Goal: Task Accomplishment & Management: Use online tool/utility

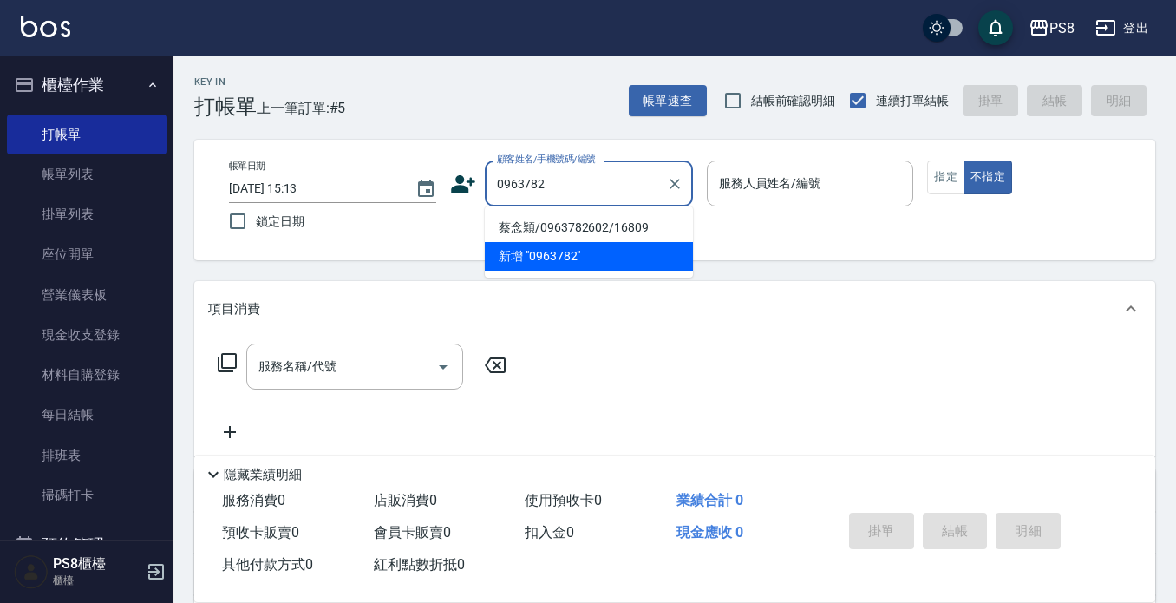
click at [514, 233] on li "蔡念穎/0963782602/16809" at bounding box center [589, 227] width 208 height 29
type input "蔡念穎/0963782602/16809"
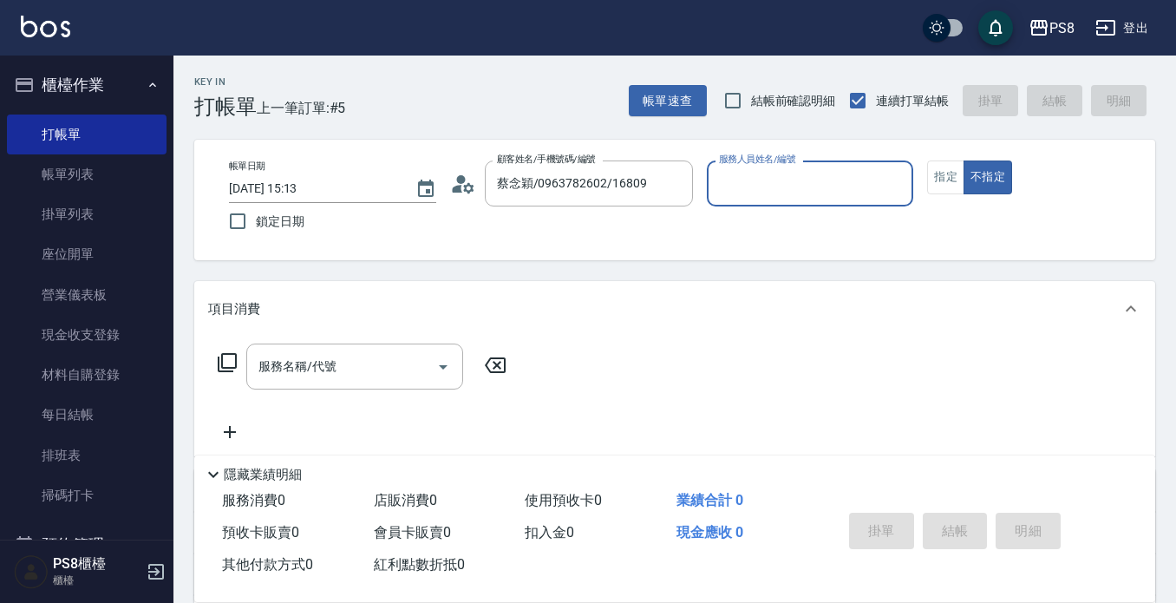
type input "小屋-18"
click at [466, 192] on icon at bounding box center [463, 184] width 26 height 26
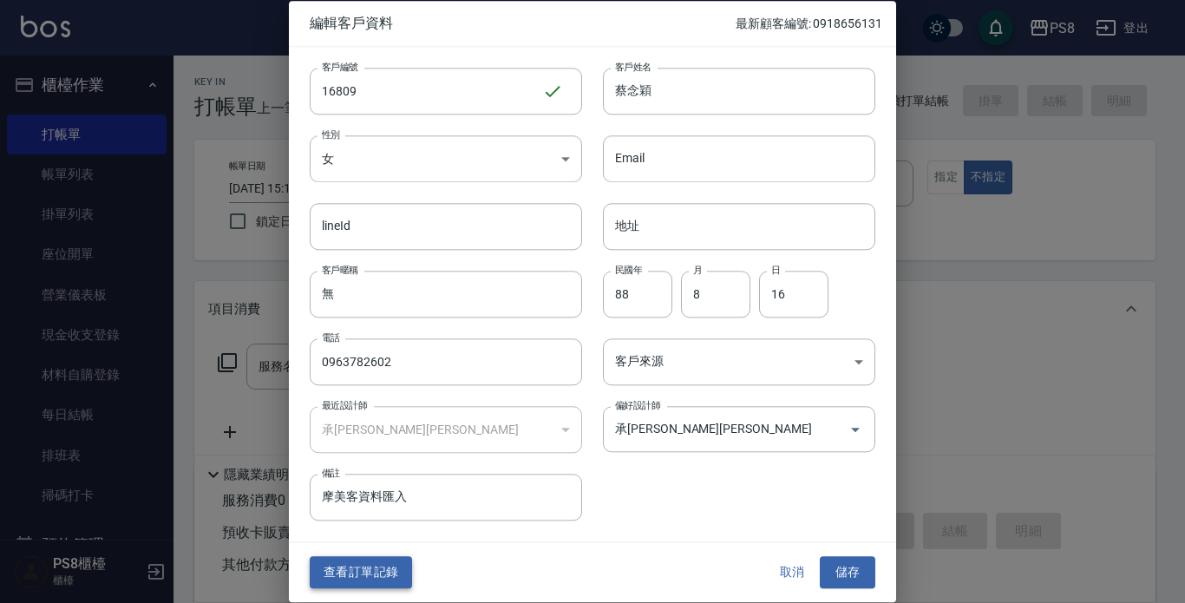
click at [364, 561] on button "查看訂單記錄" at bounding box center [361, 573] width 102 height 32
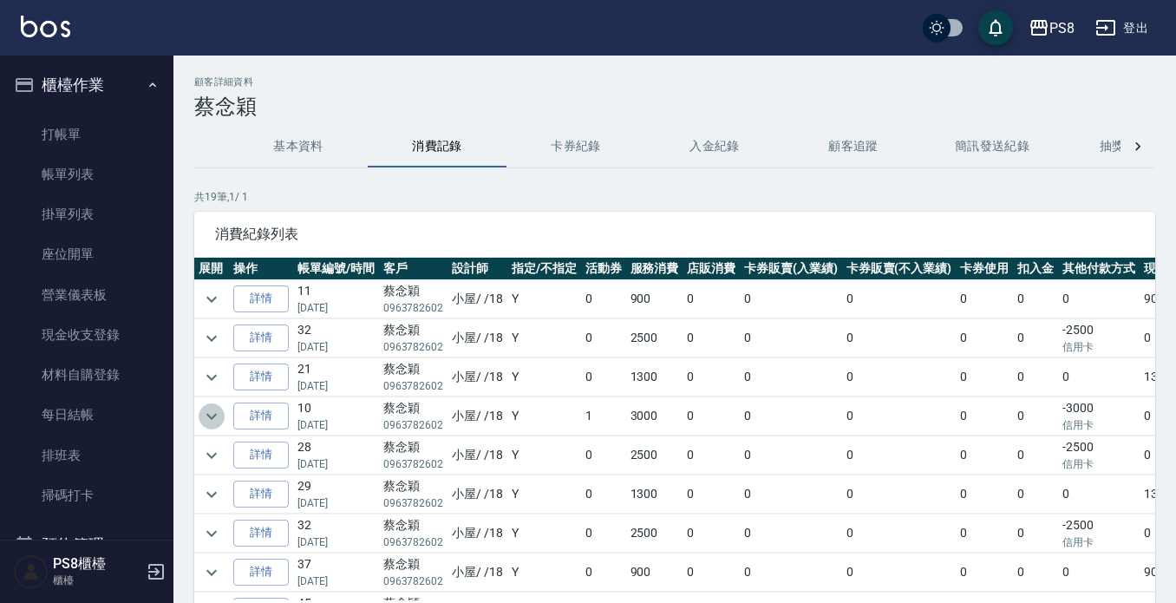
click at [212, 420] on icon "expand row" at bounding box center [211, 416] width 21 height 21
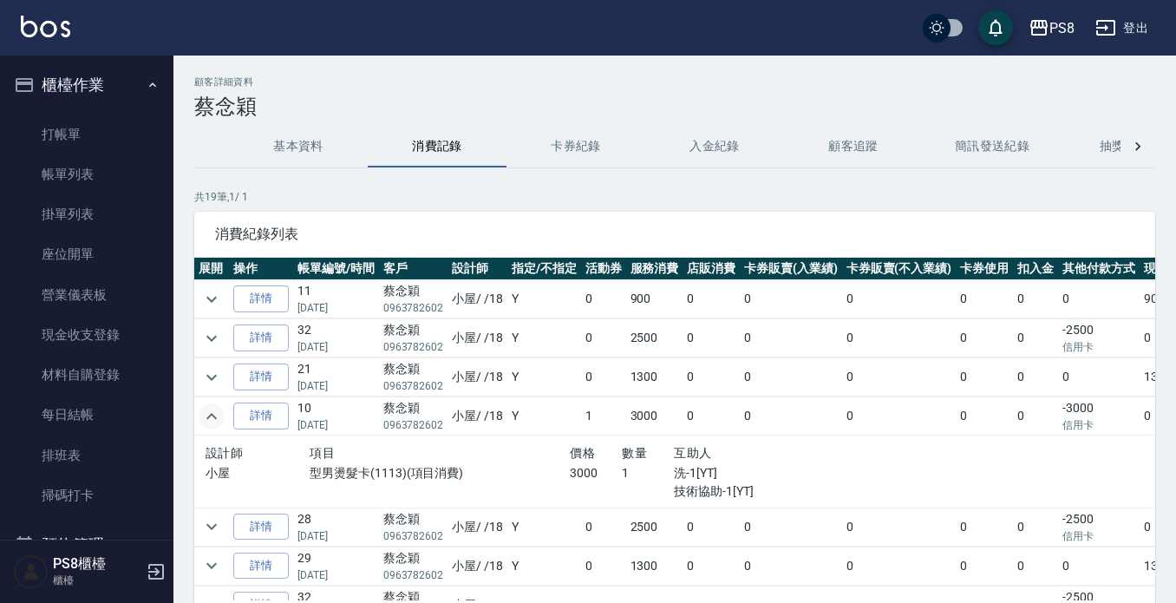
click at [211, 417] on icon "expand row" at bounding box center [211, 416] width 21 height 21
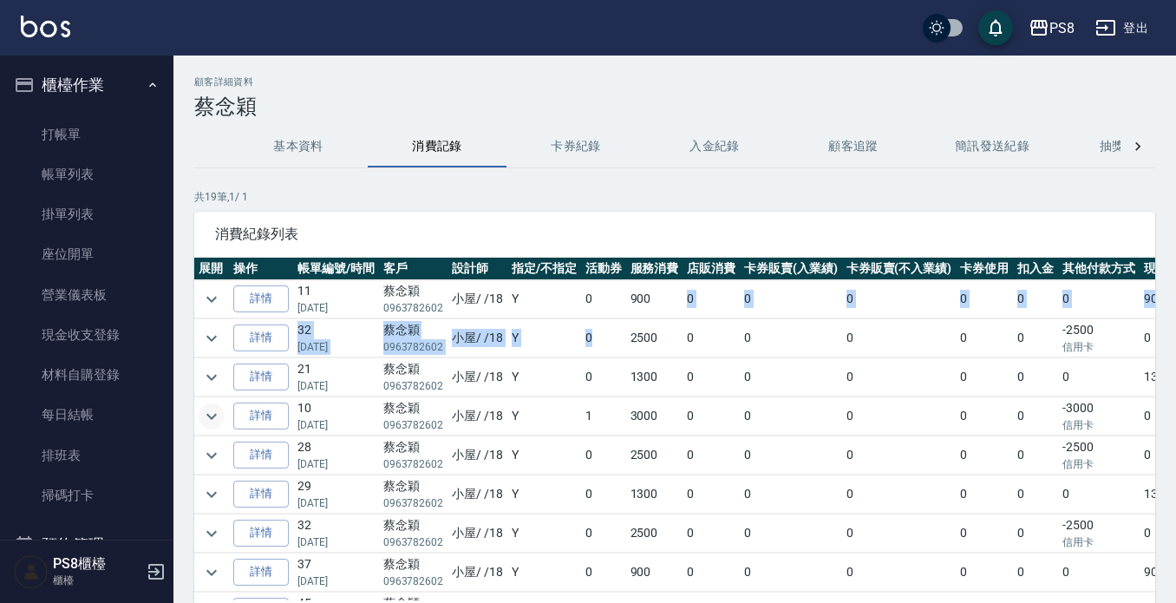
drag, startPoint x: 652, startPoint y: 308, endPoint x: 0, endPoint y: 378, distance: 656.2
click at [142, 511] on div "PS8 登出 櫃檯作業 打帳單 帳單列表 掛單列表 座位開單 營業儀表板 現金收支登錄 材料自購登錄 每日結帳 排班表 掃碼打卡 預約管理 預約管理 單日預約…" at bounding box center [588, 360] width 1176 height 721
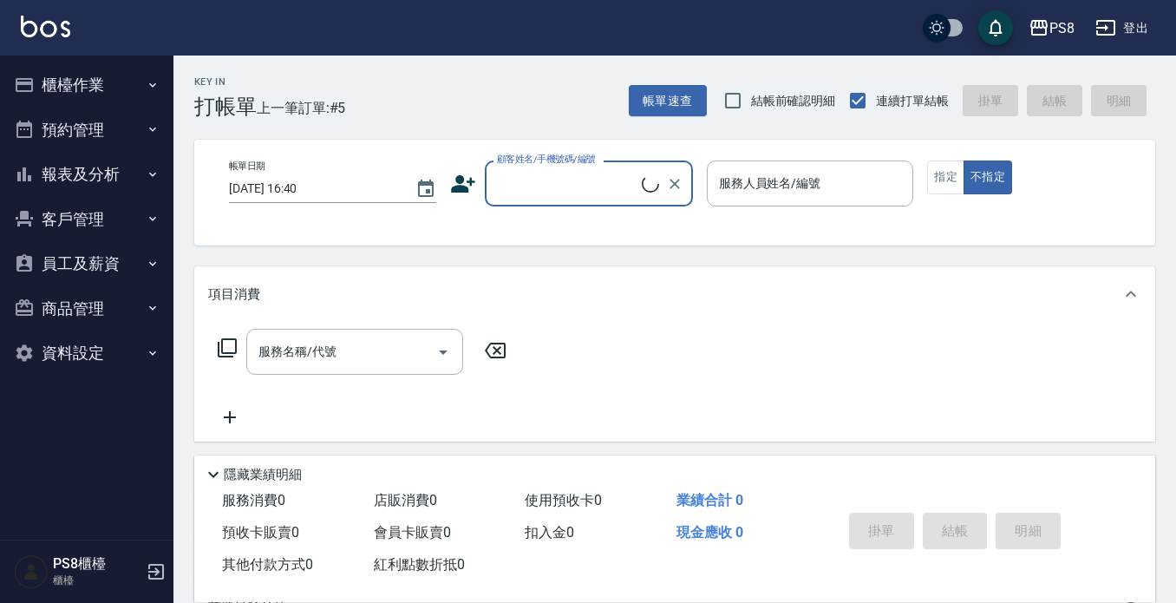
click at [106, 224] on button "客戶管理" at bounding box center [87, 219] width 160 height 45
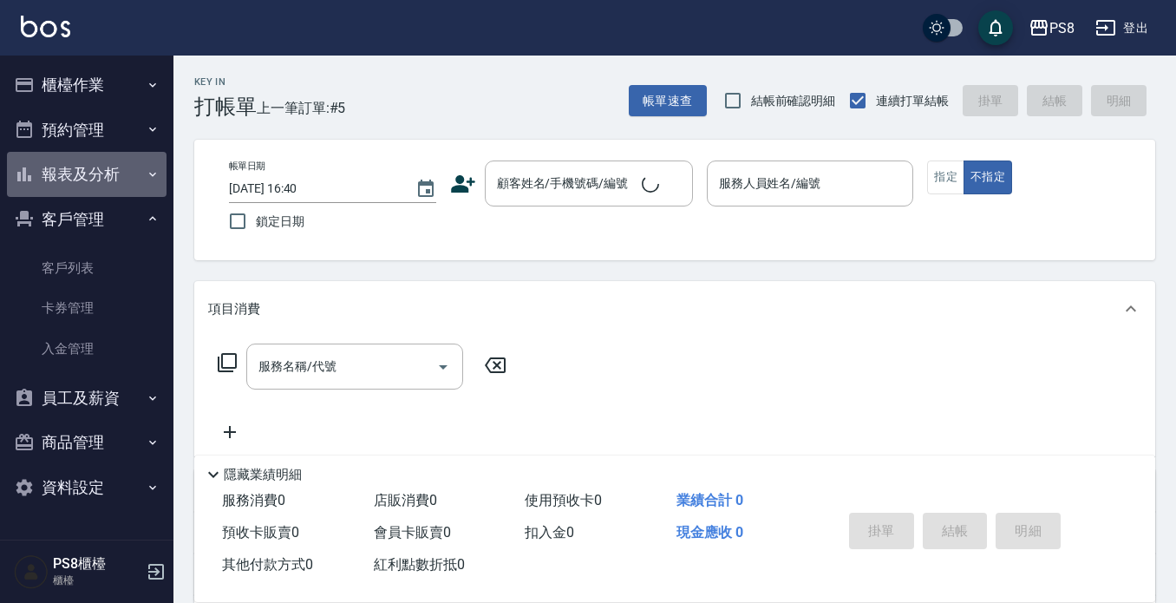
click at [109, 171] on button "報表及分析" at bounding box center [87, 174] width 160 height 45
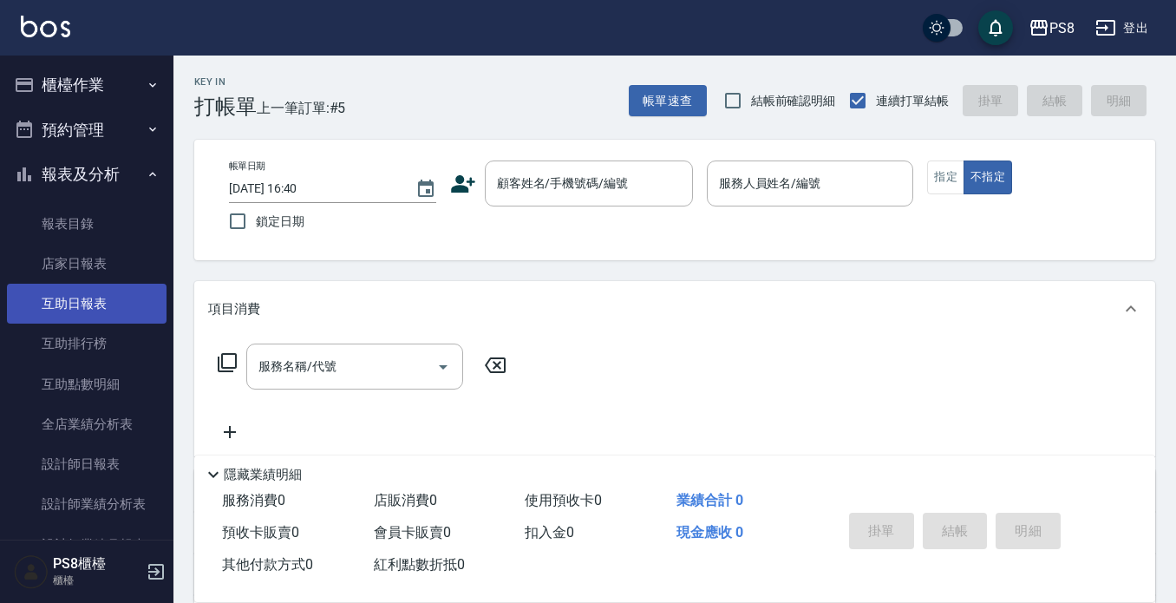
click at [105, 322] on link "互助日報表" at bounding box center [87, 304] width 160 height 40
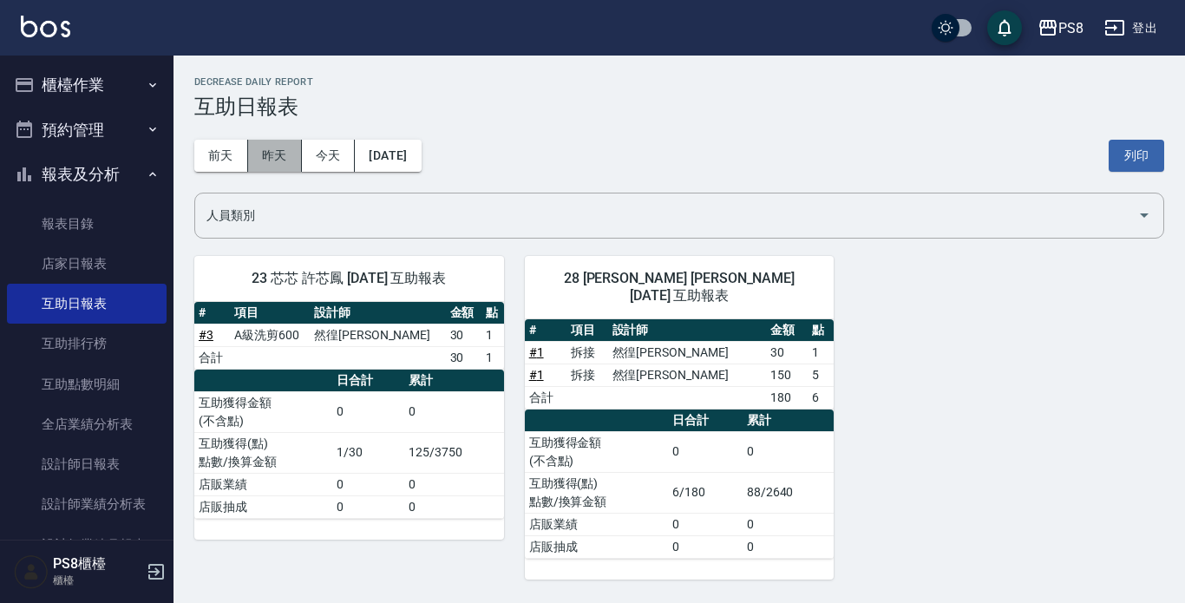
click at [269, 157] on button "昨天" at bounding box center [275, 156] width 54 height 32
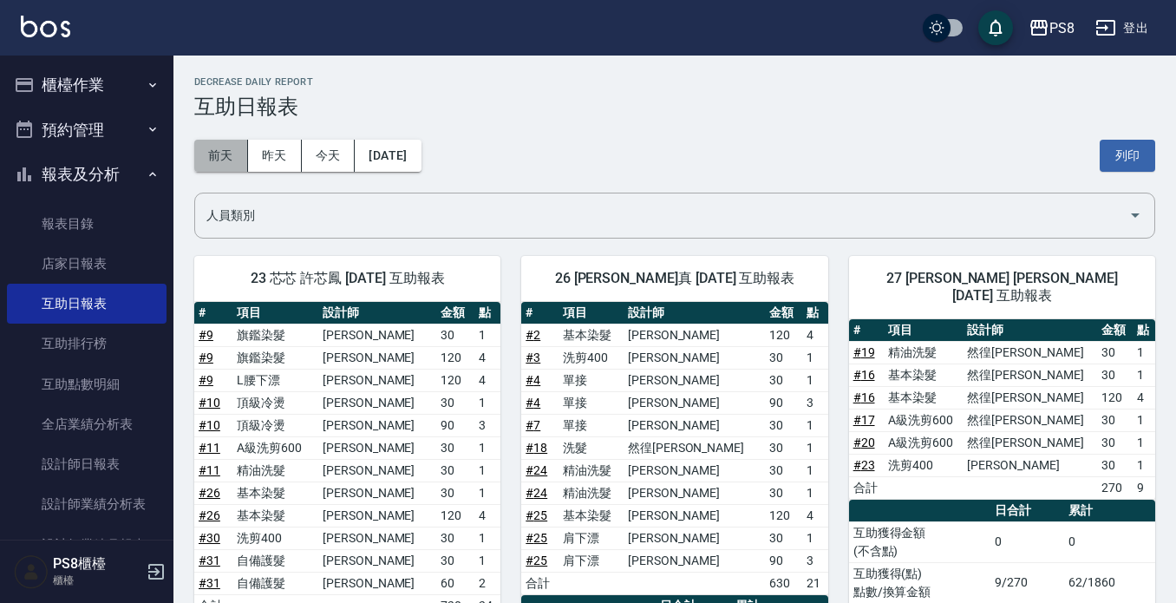
click at [202, 153] on button "前天" at bounding box center [221, 156] width 54 height 32
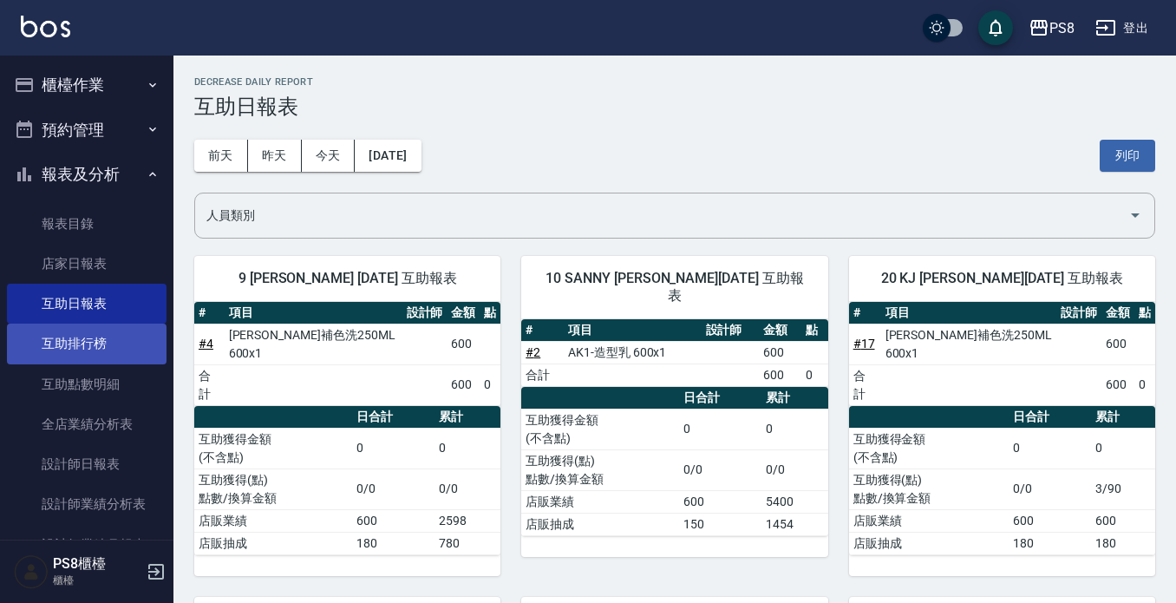
click at [108, 346] on link "互助排行榜" at bounding box center [87, 344] width 160 height 40
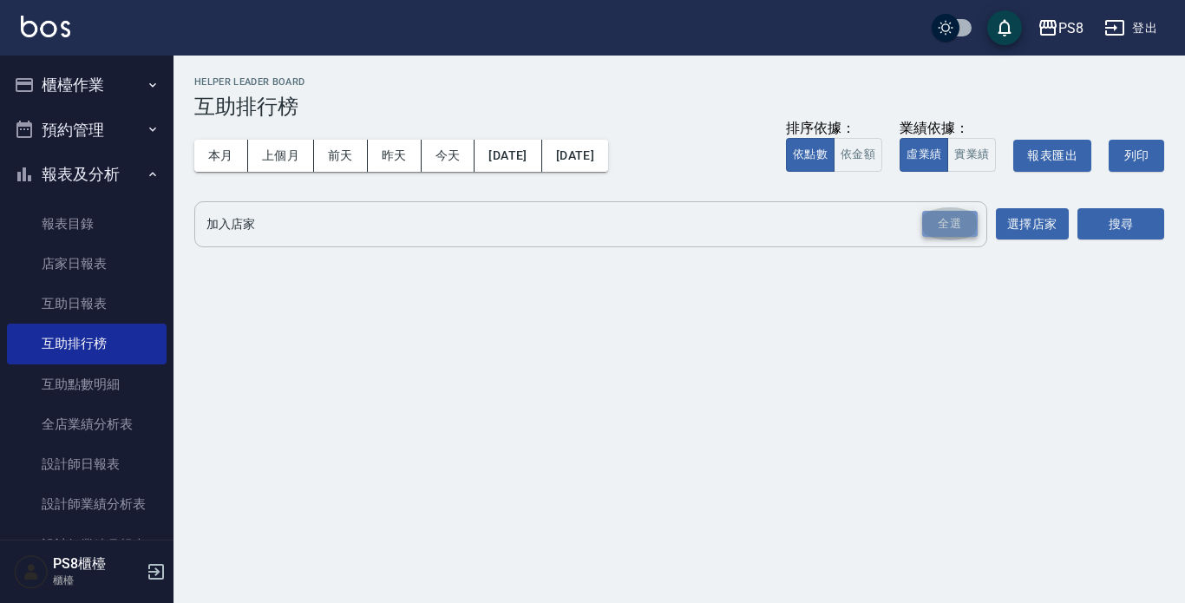
click at [973, 219] on div "全選" at bounding box center [950, 224] width 56 height 27
click at [1017, 221] on button "選擇店家" at bounding box center [1032, 225] width 73 height 32
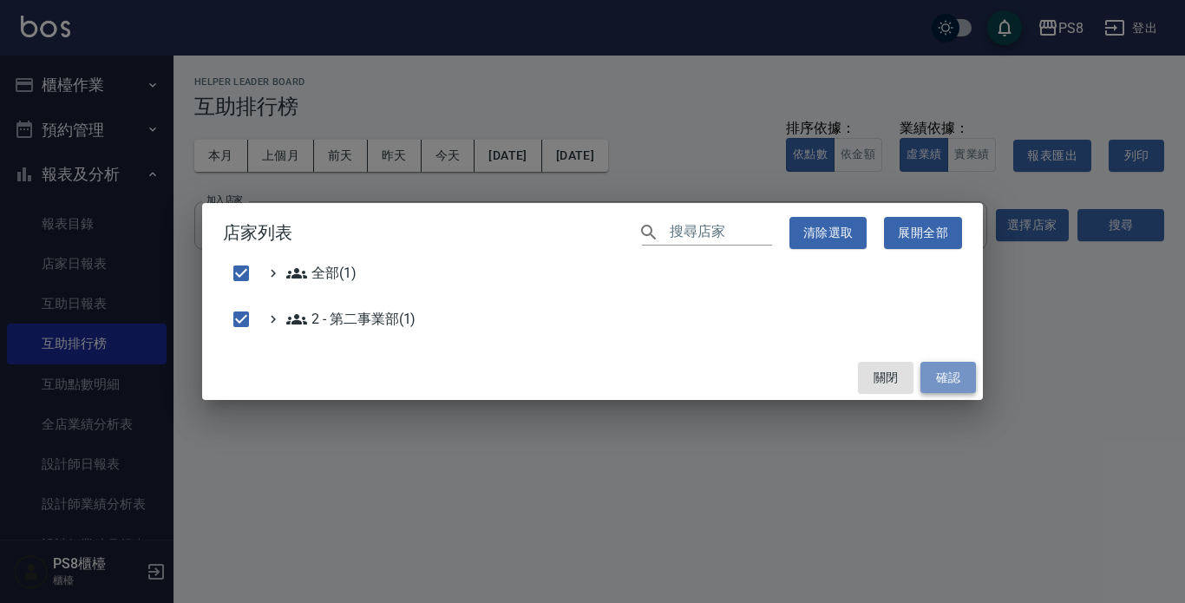
click at [957, 375] on button "確認" at bounding box center [948, 378] width 56 height 32
checkbox input "false"
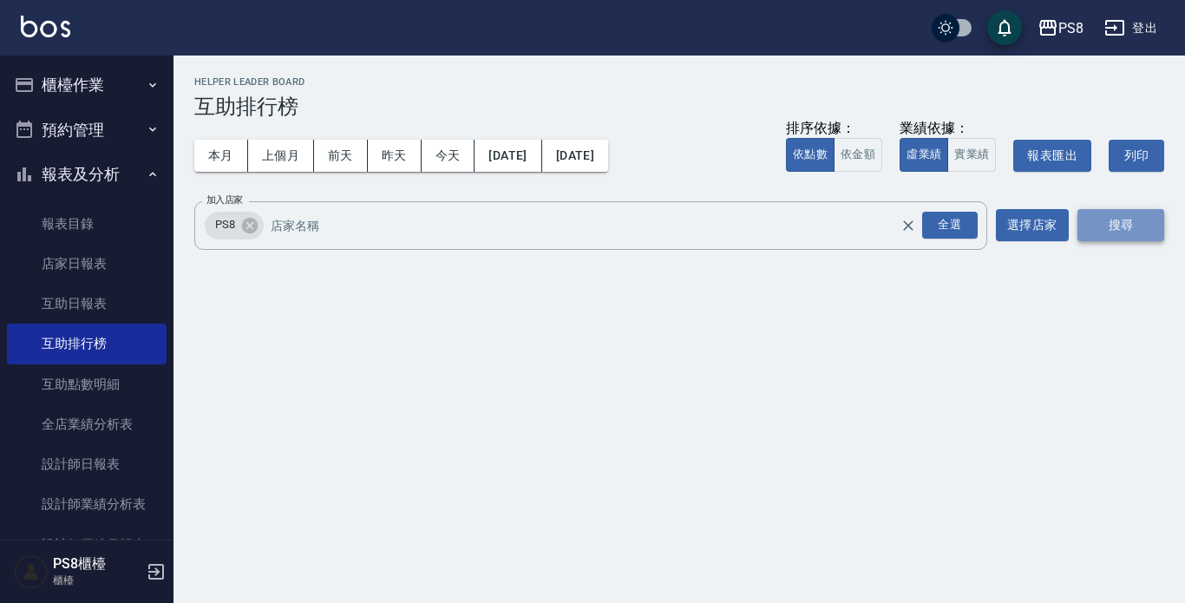
click at [1120, 213] on button "搜尋" at bounding box center [1120, 225] width 87 height 32
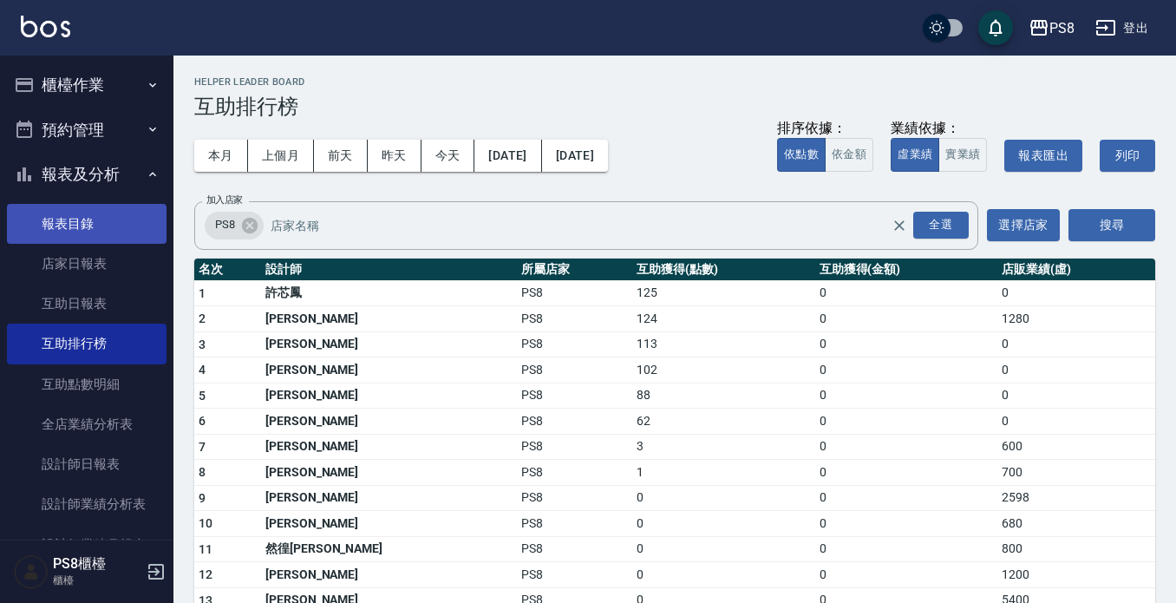
click at [39, 226] on link "報表目錄" at bounding box center [87, 224] width 160 height 40
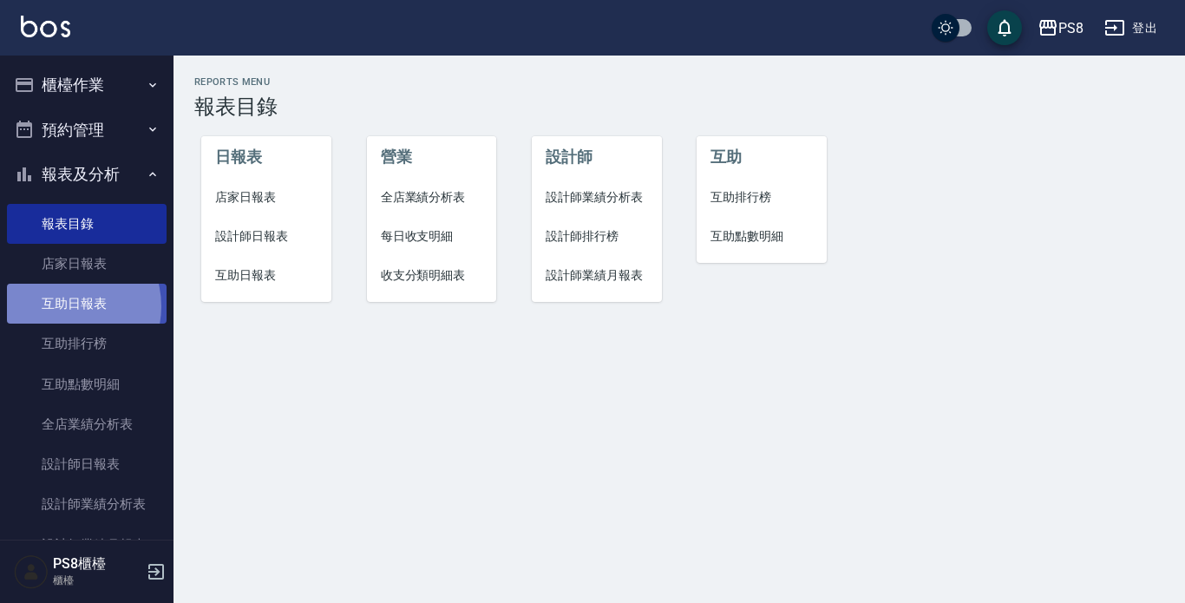
click at [64, 306] on link "互助日報表" at bounding box center [87, 304] width 160 height 40
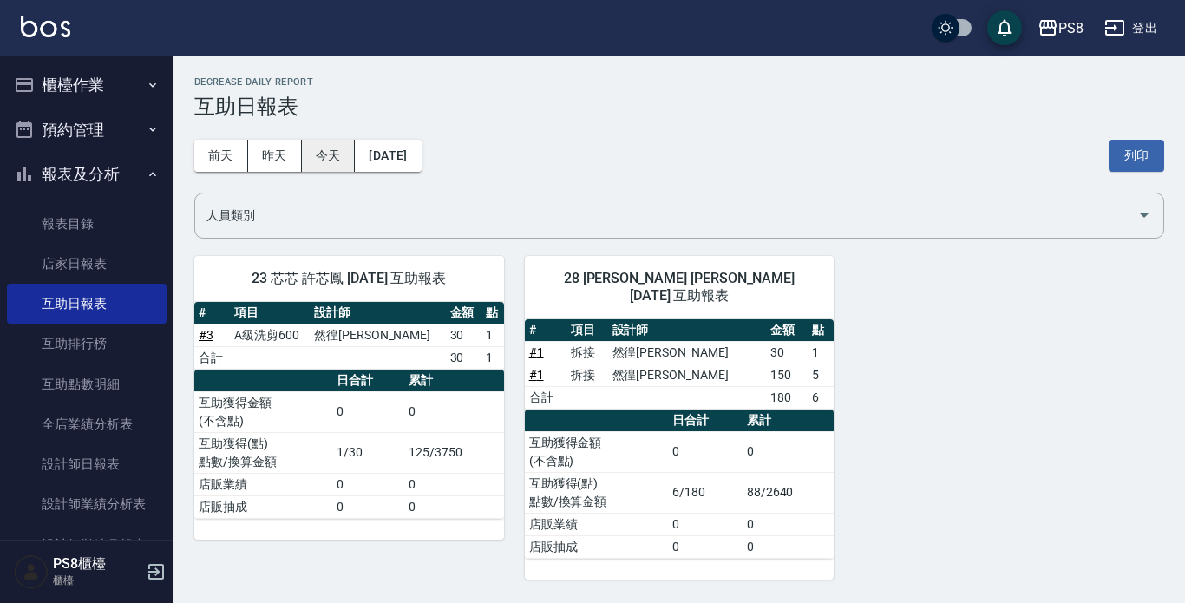
click at [311, 149] on button "今天" at bounding box center [329, 156] width 54 height 32
click at [80, 82] on button "櫃檯作業" at bounding box center [87, 84] width 160 height 45
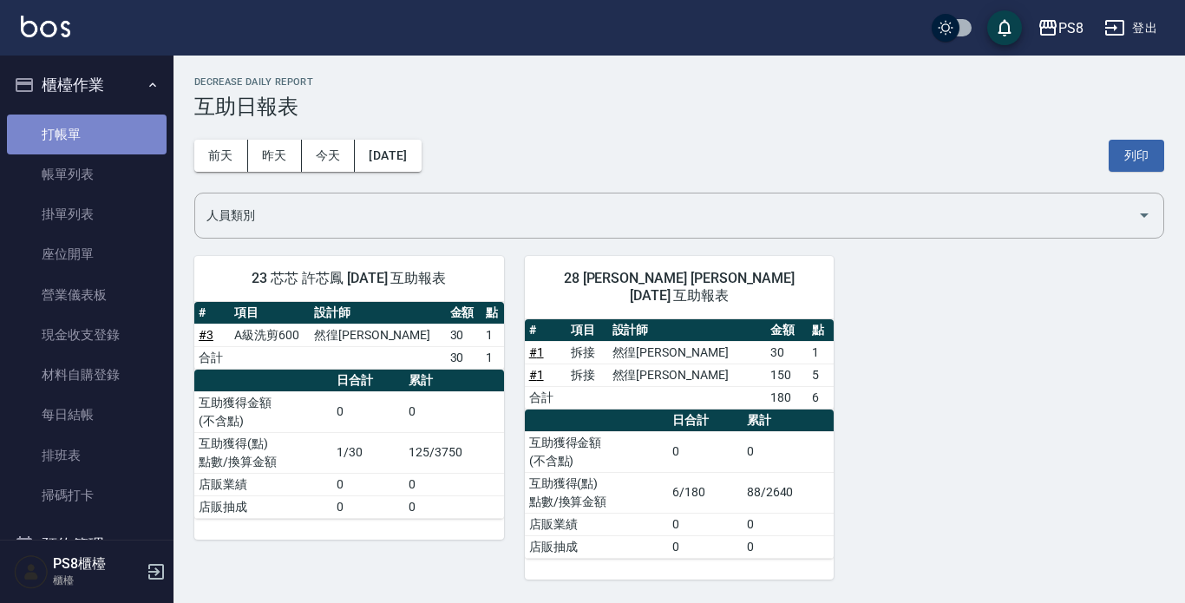
click at [94, 144] on link "打帳單" at bounding box center [87, 135] width 160 height 40
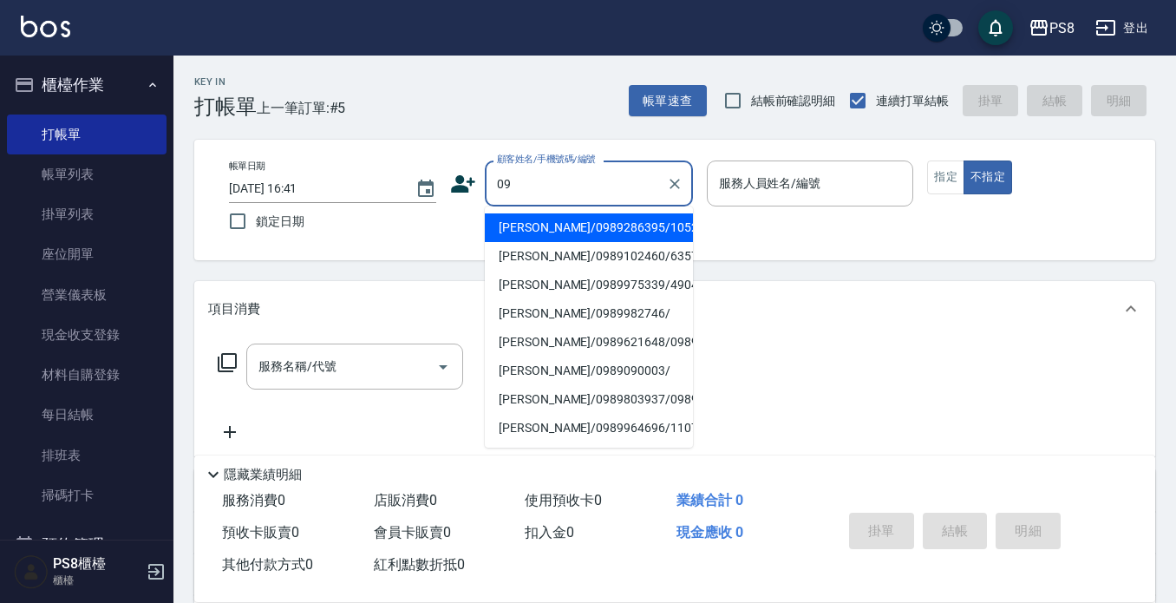
type input "0"
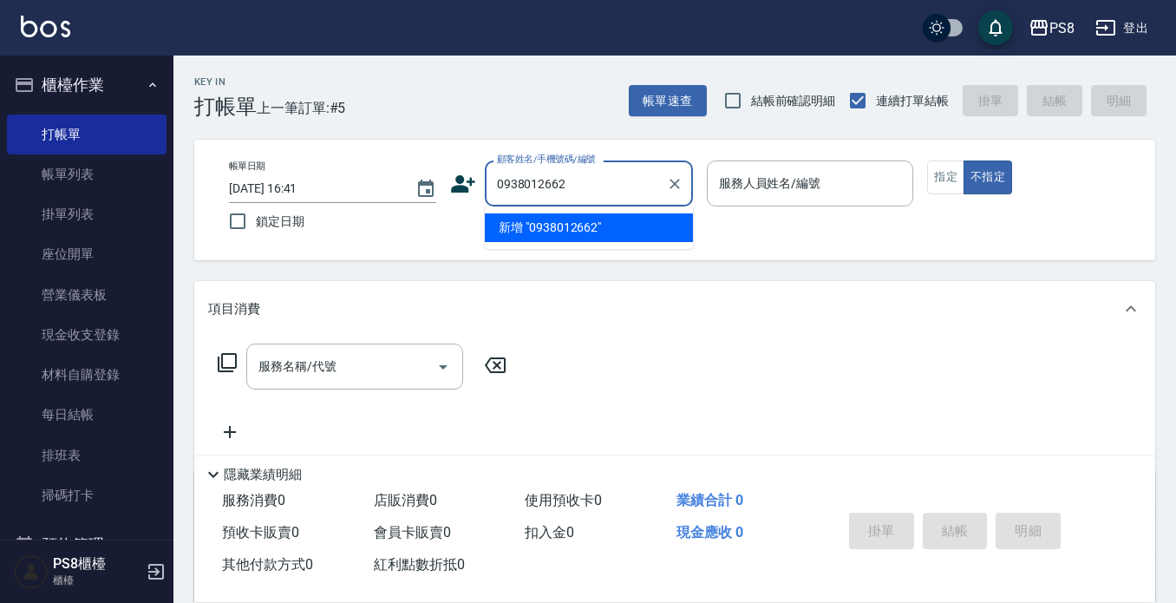
type input "0938012662"
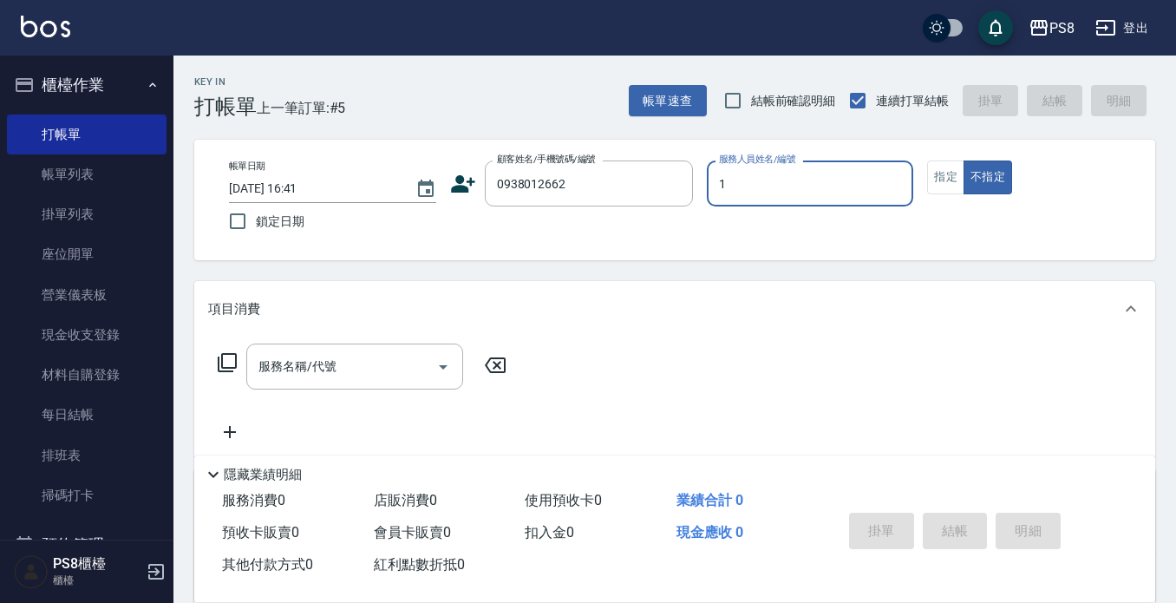
type input "B.K-1"
type button "false"
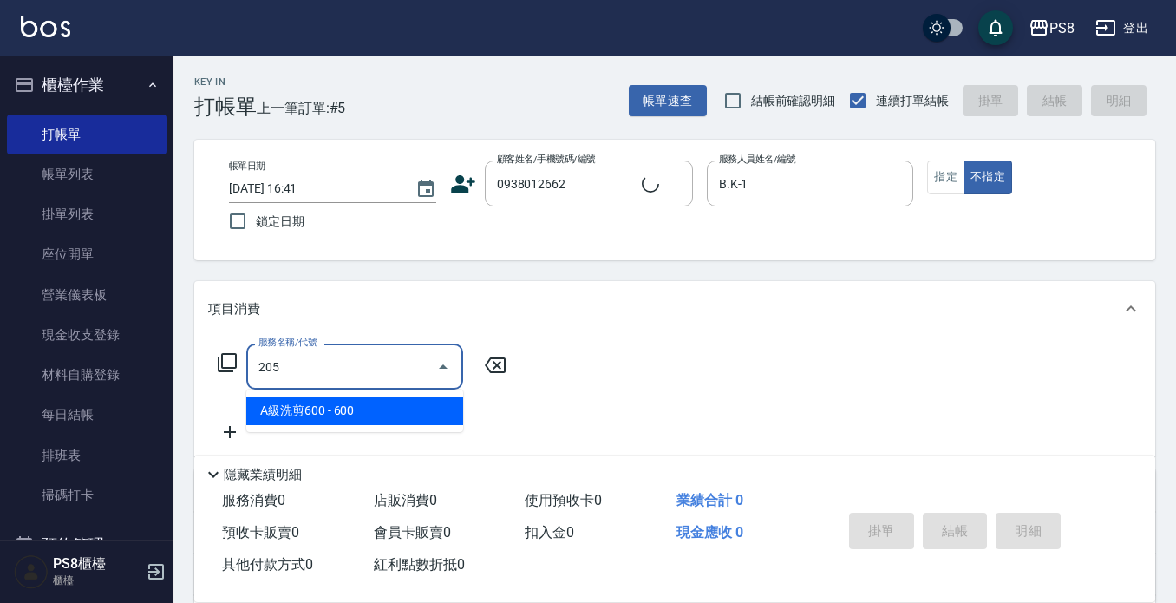
type input "205"
type input "[PERSON_NAME]/0938012662/0938012662"
type input "A級洗剪600(205)"
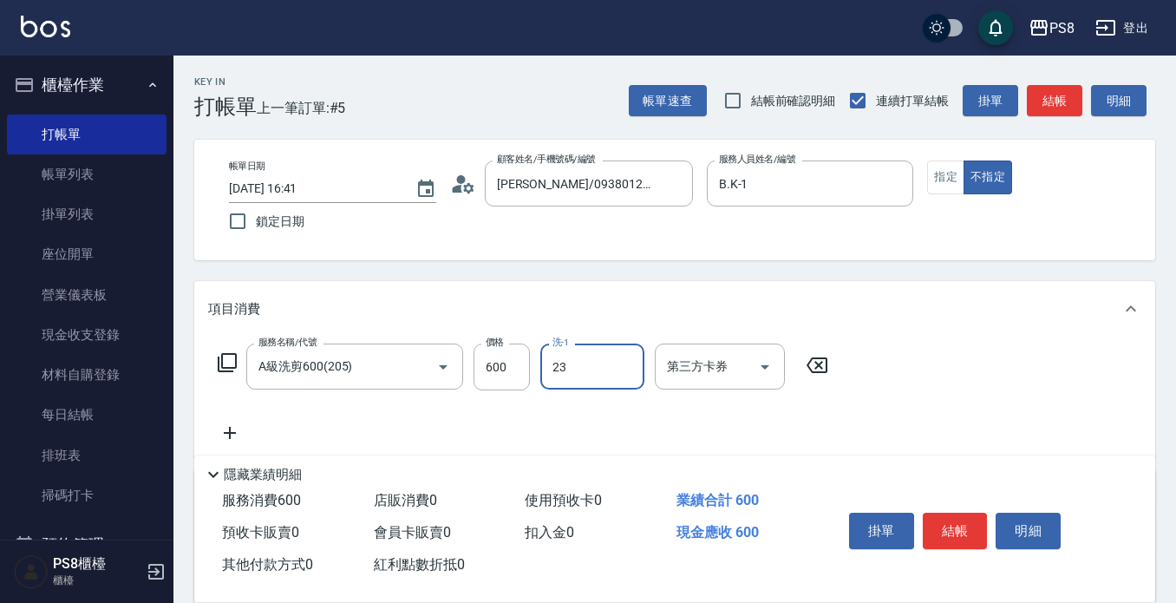
type input "芯芯-23"
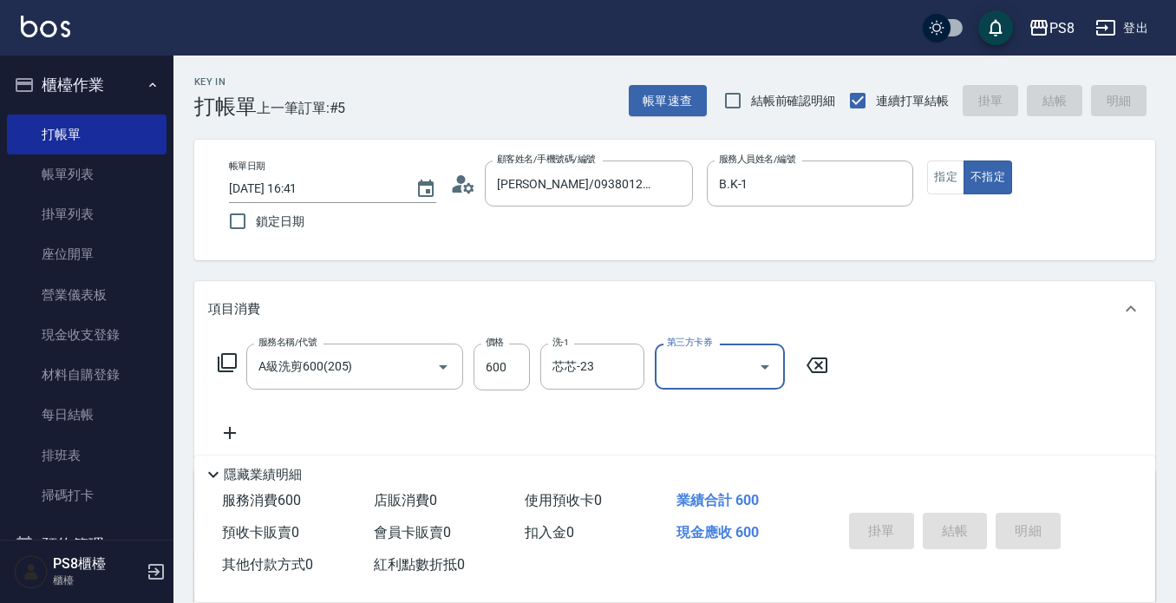
type input "[DATE] 16:56"
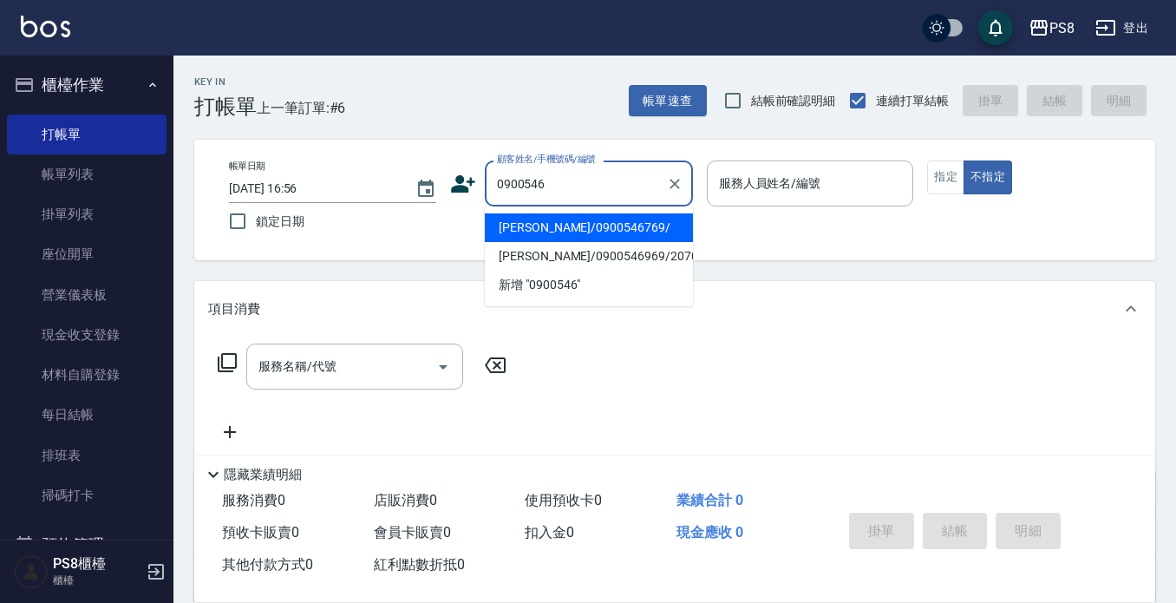
click at [617, 228] on li "[PERSON_NAME]/0900546769/" at bounding box center [589, 227] width 208 height 29
type input "[PERSON_NAME]/0900546769/"
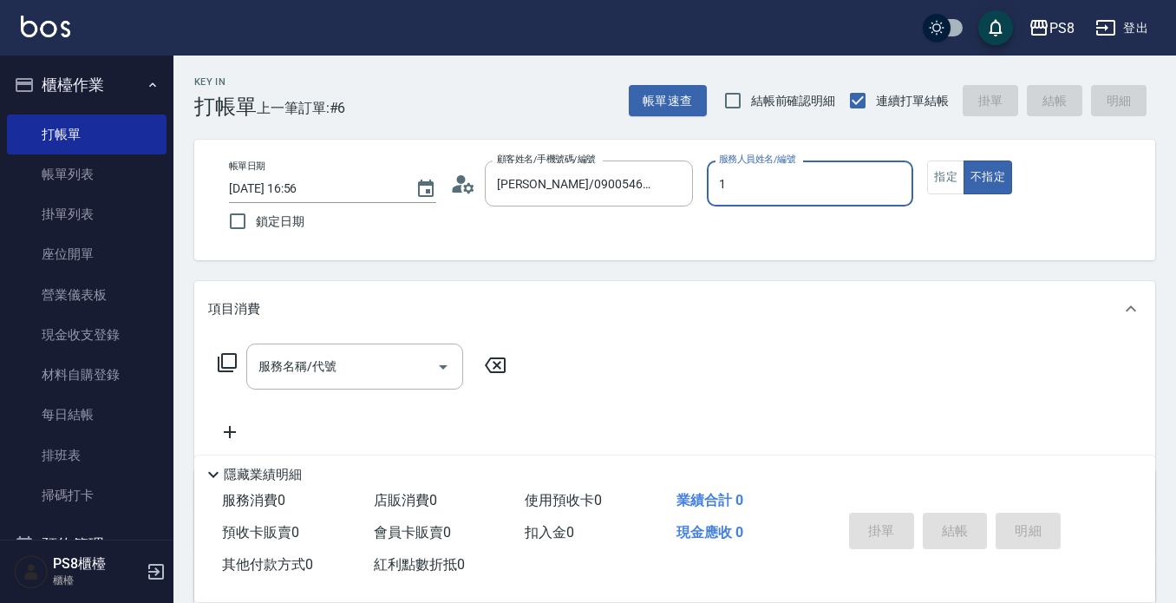
type input "B.K-1"
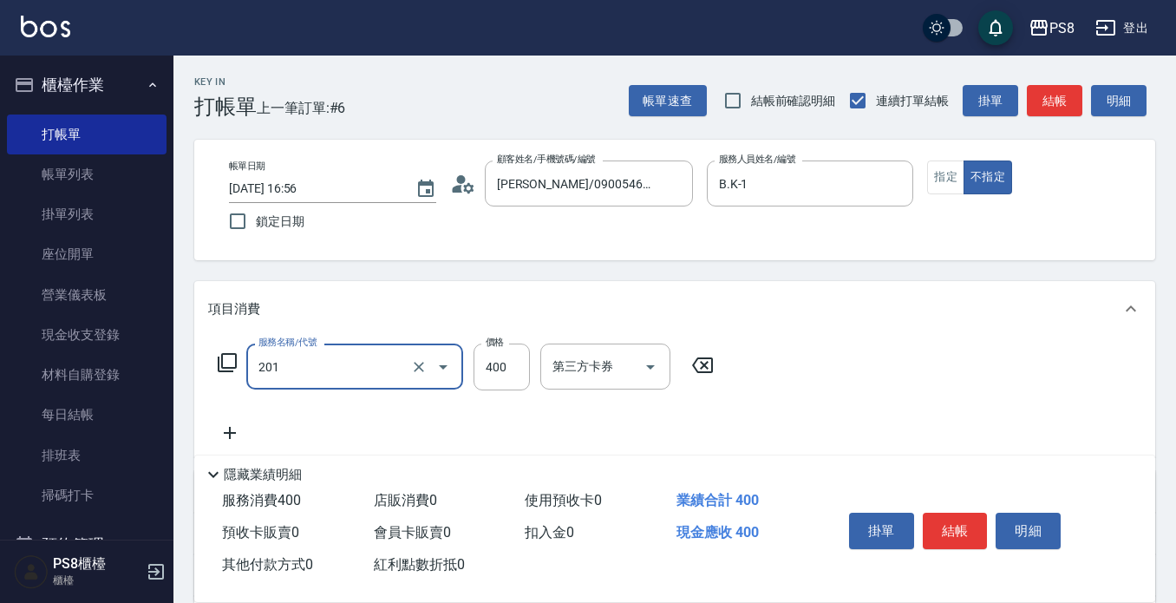
type input "洗剪400(201)"
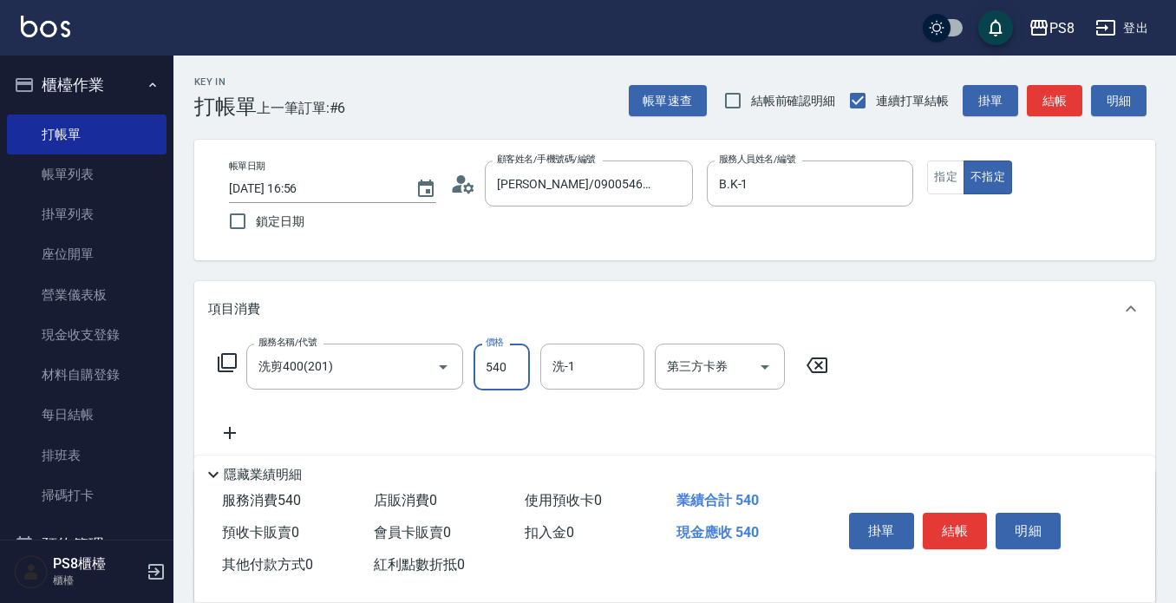
type input "540"
type input "芯芯-23"
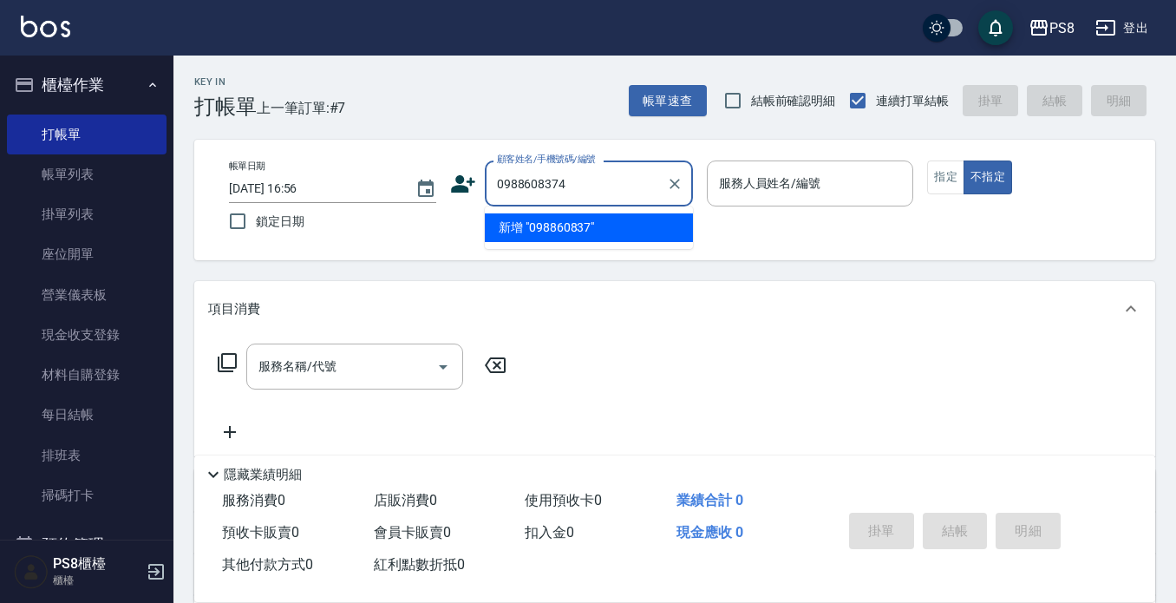
type input "0988608374"
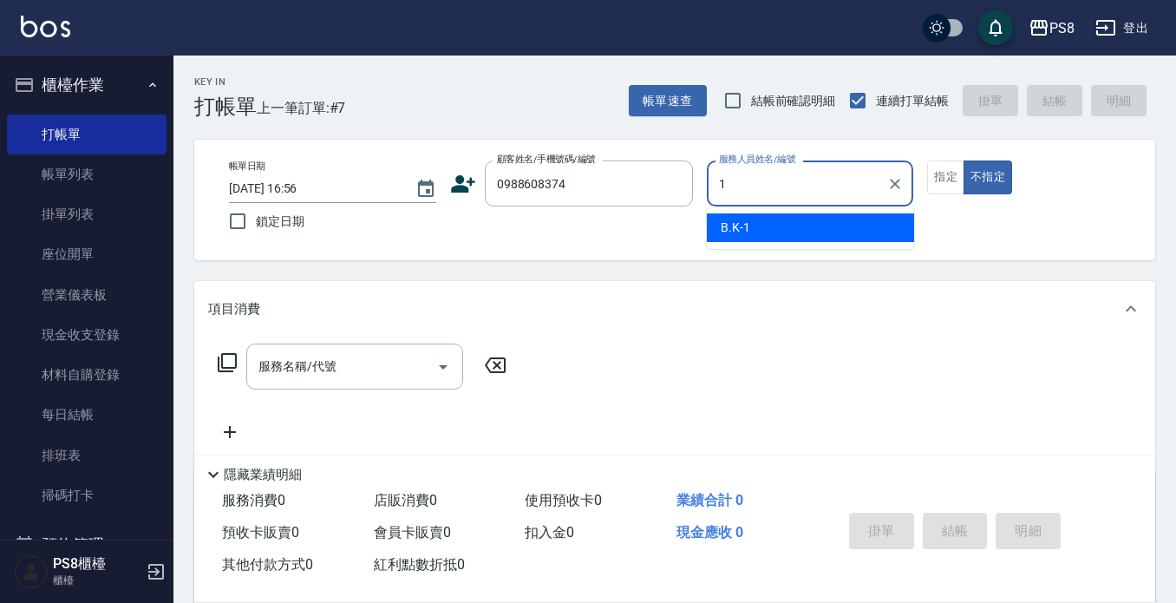
type input "B.K-1"
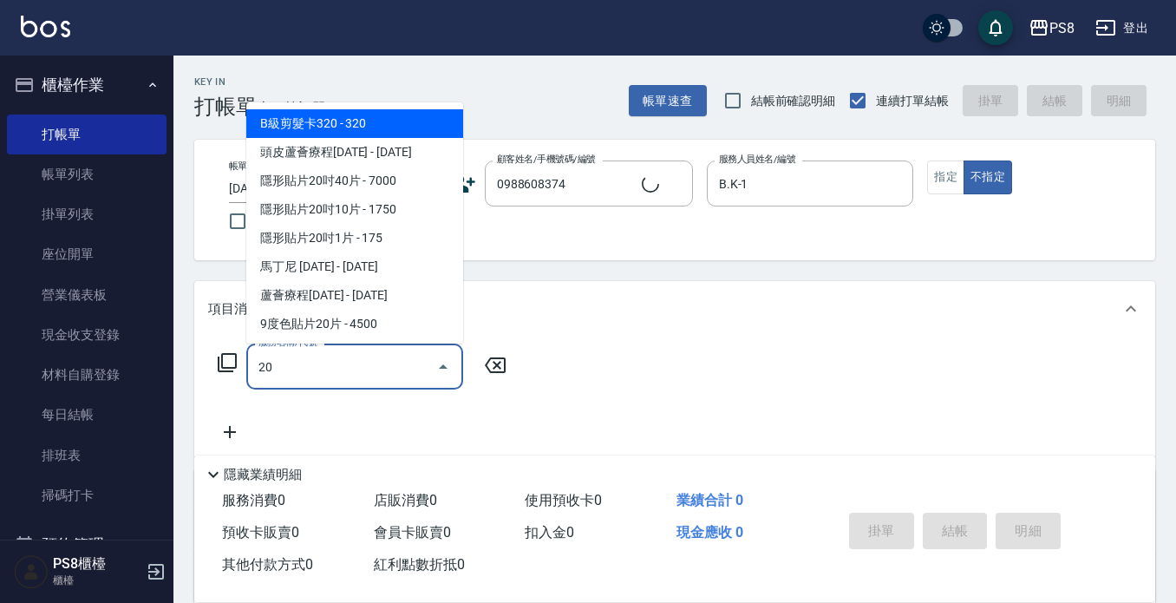
type input "205"
type input "[PERSON_NAME]/0988608374/11084"
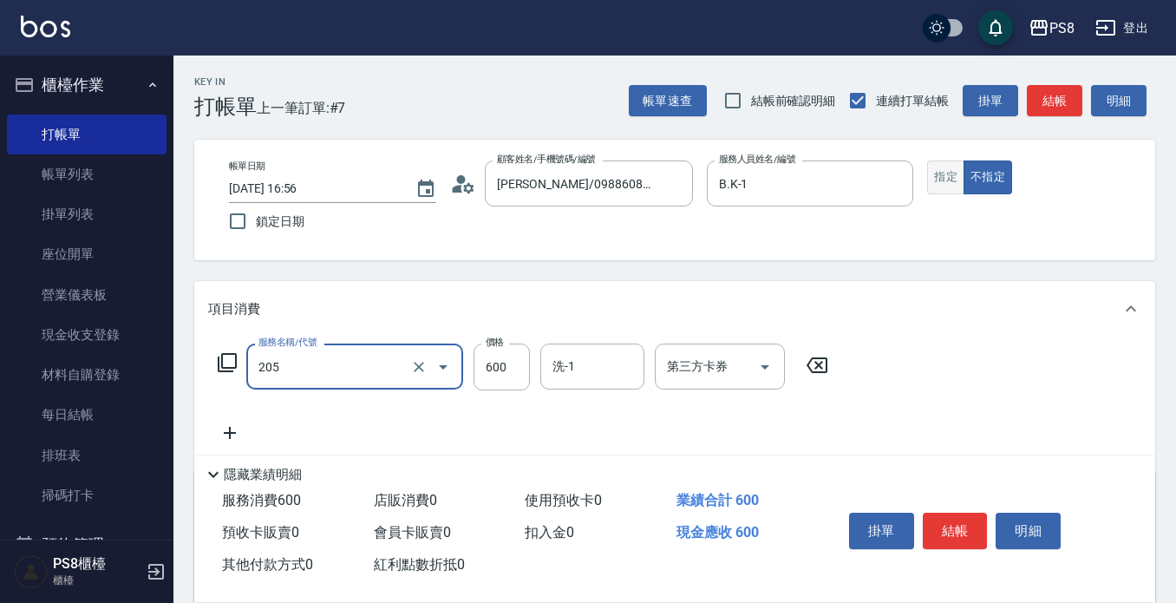
type input "A級洗剪600(205)"
click at [953, 179] on button "指定" at bounding box center [945, 177] width 37 height 34
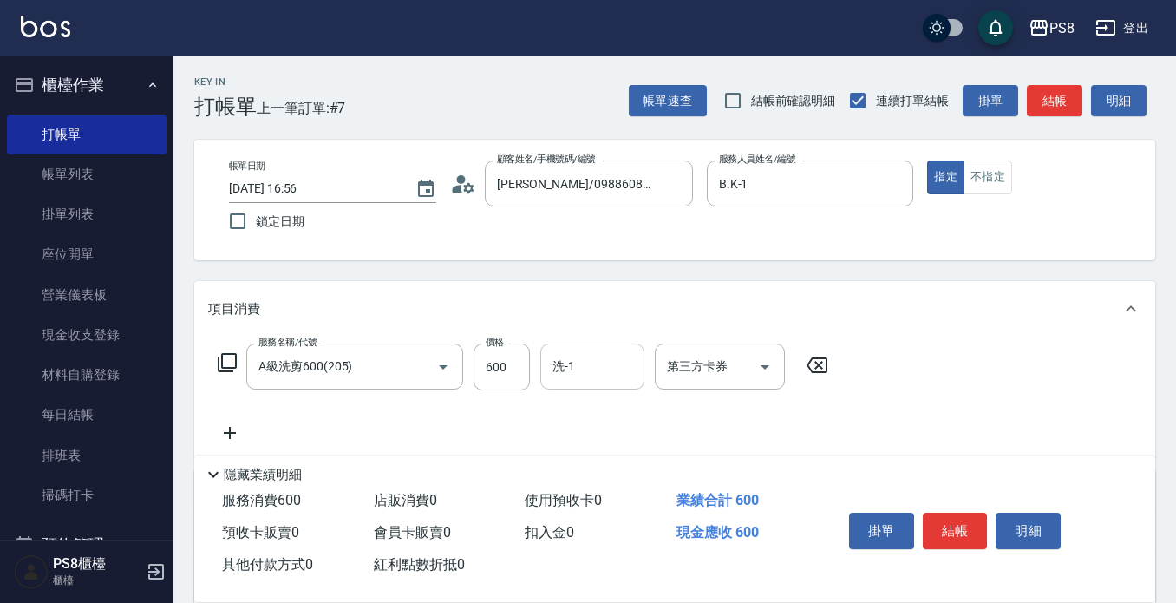
click at [571, 371] on input "洗-1" at bounding box center [592, 366] width 88 height 30
type input "[PERSON_NAME]-24"
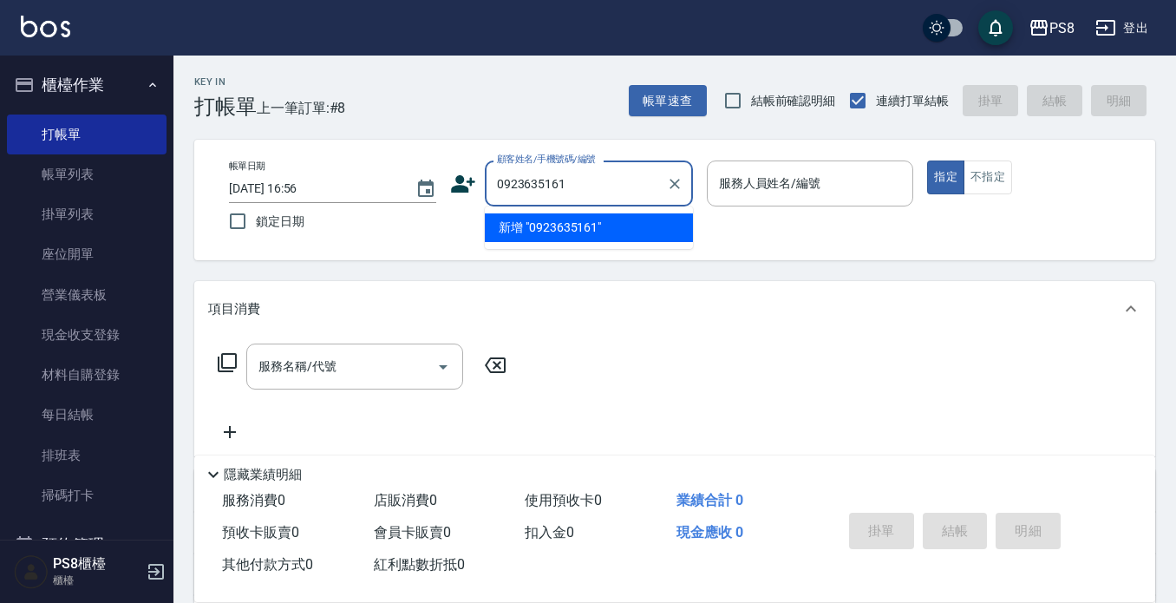
type input "0923635161"
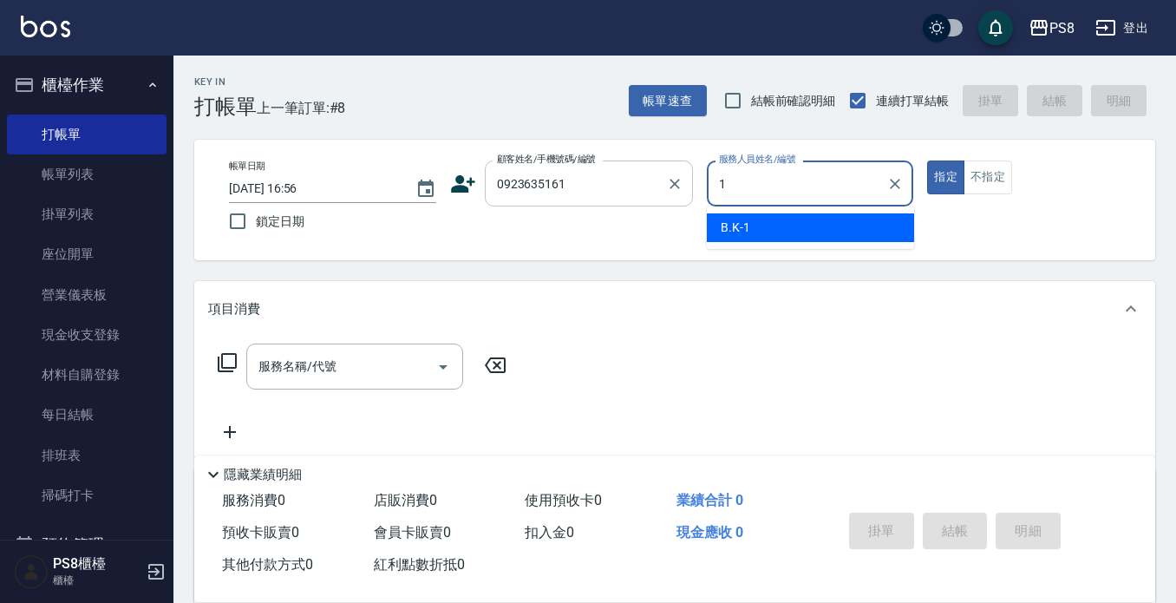
type input "B.K-1"
type button "true"
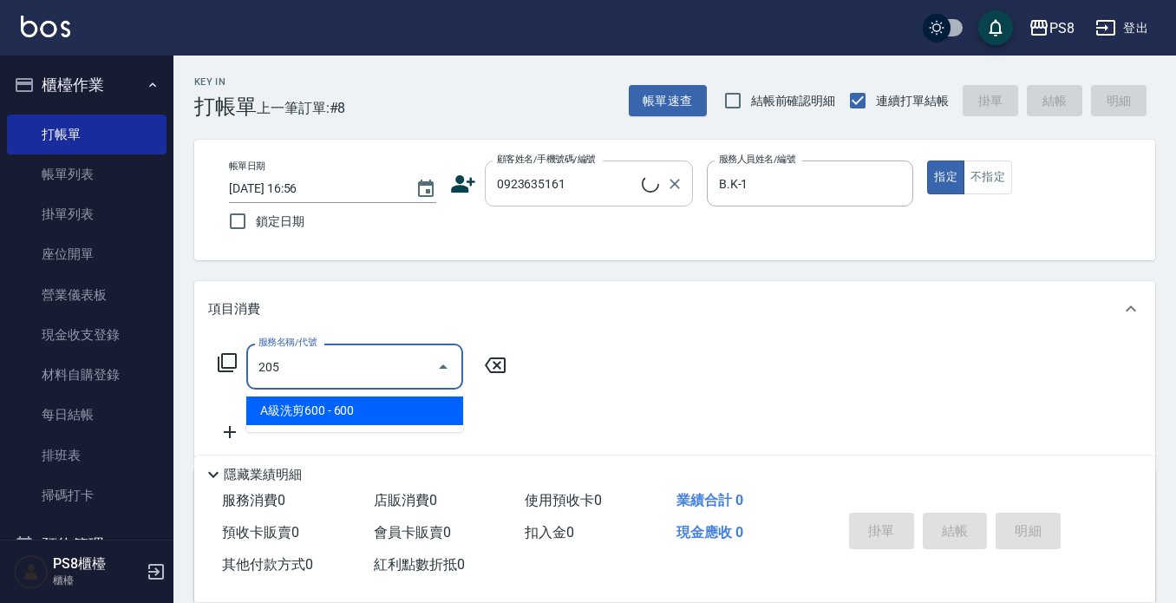
type input "205"
type input "[PERSON_NAME]/0923635161/11085"
type input "A級洗剪600(205)"
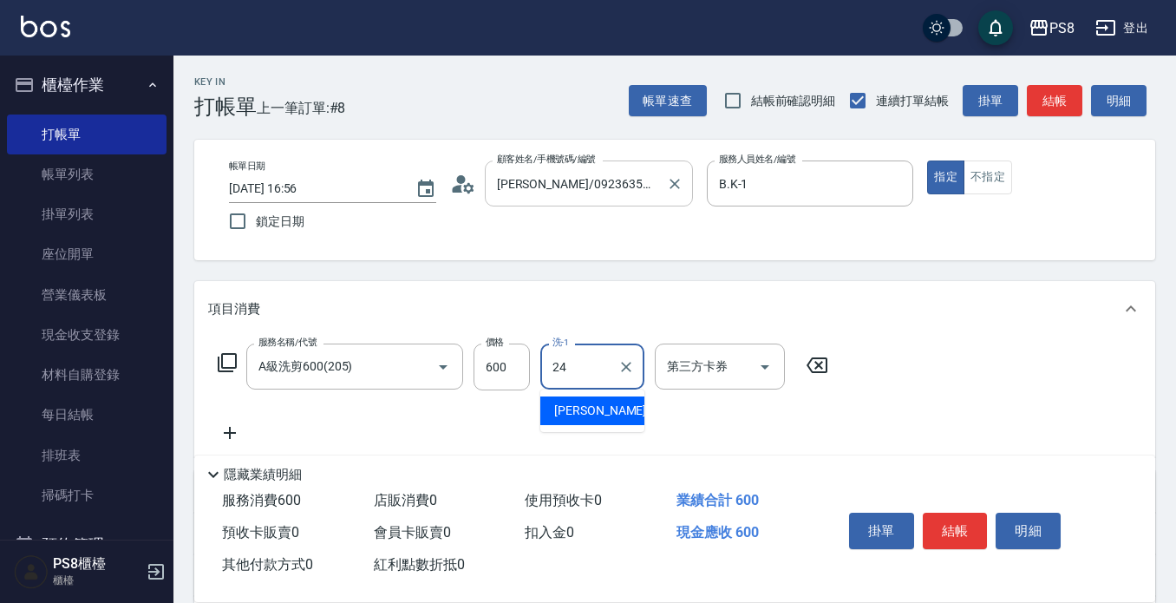
type input "[PERSON_NAME]-24"
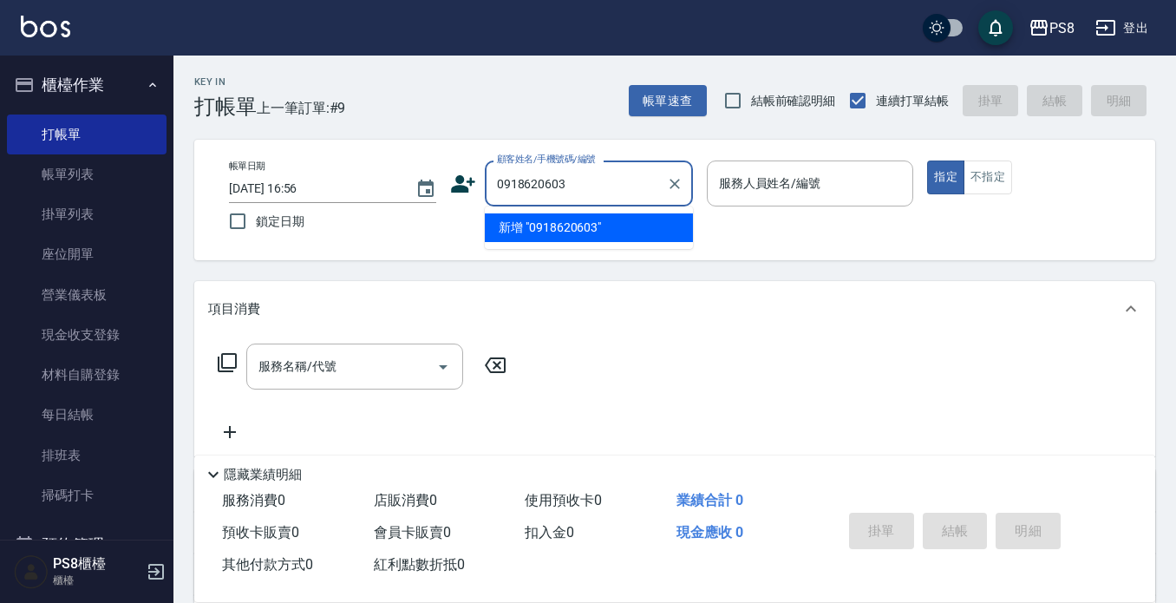
type input "0918620603"
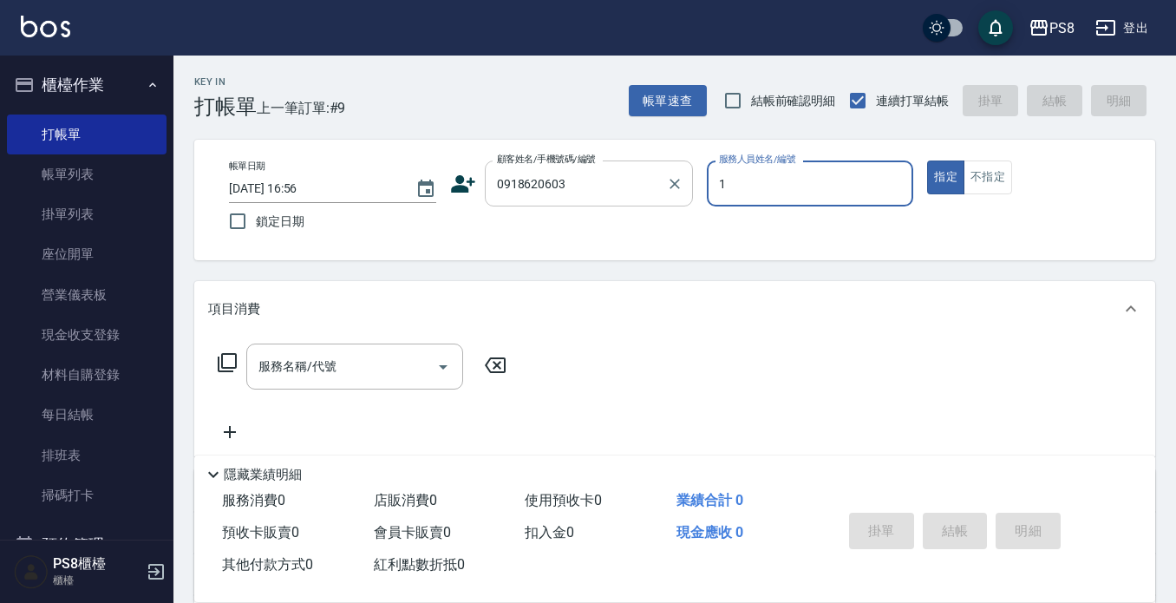
type input "B.K-1"
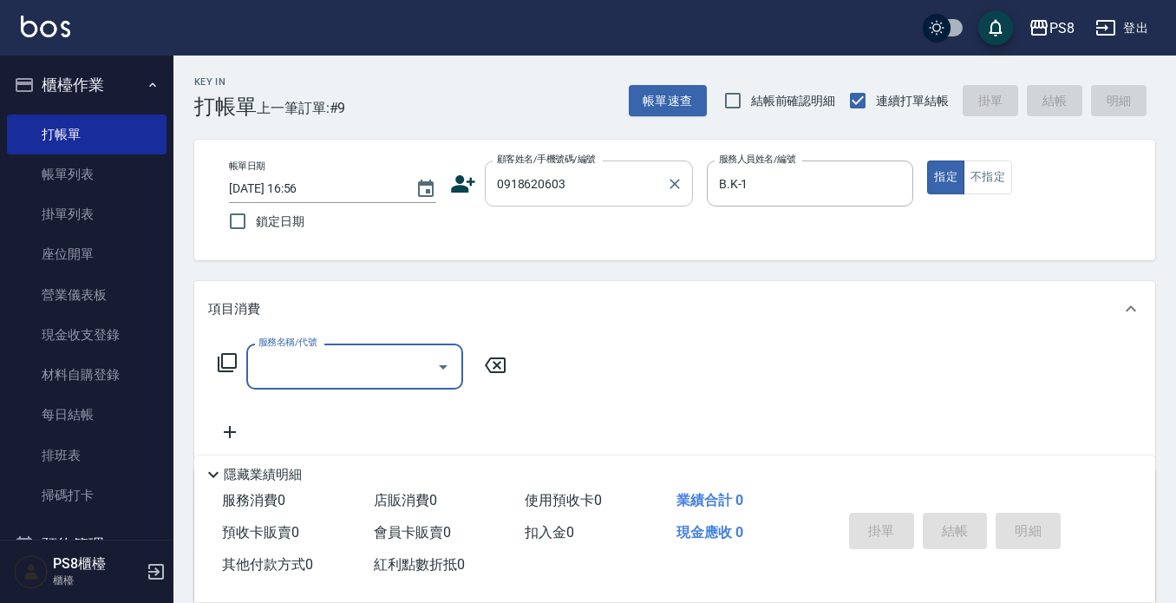
type input "謝佳錡/0918620603/23020"
type input "w"
type input "ㄊ"
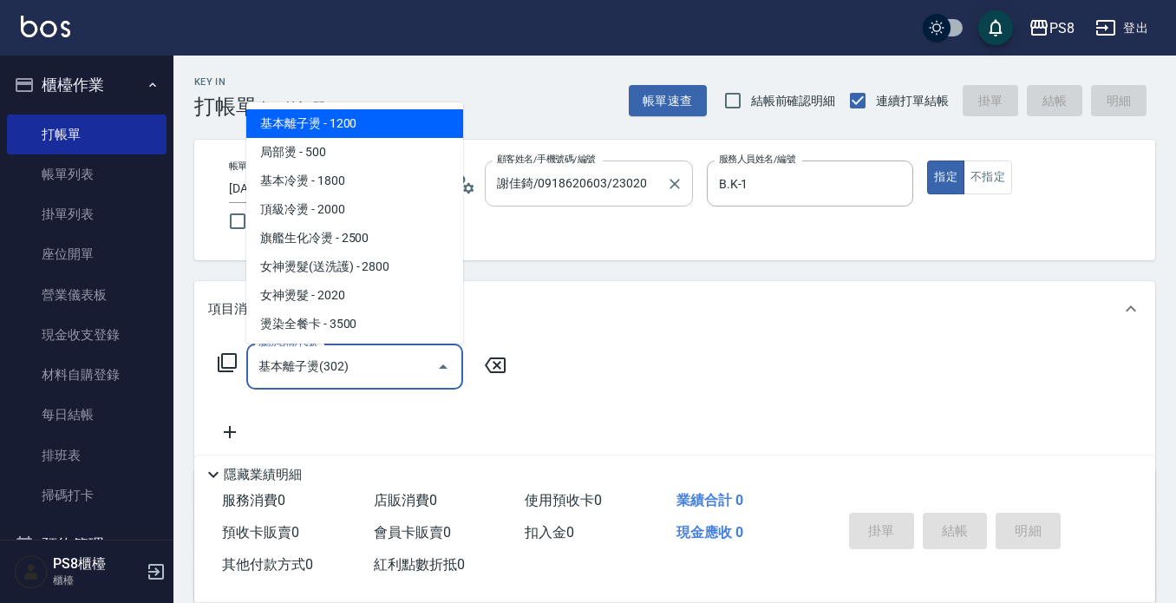
type input "基本離子燙(302)"
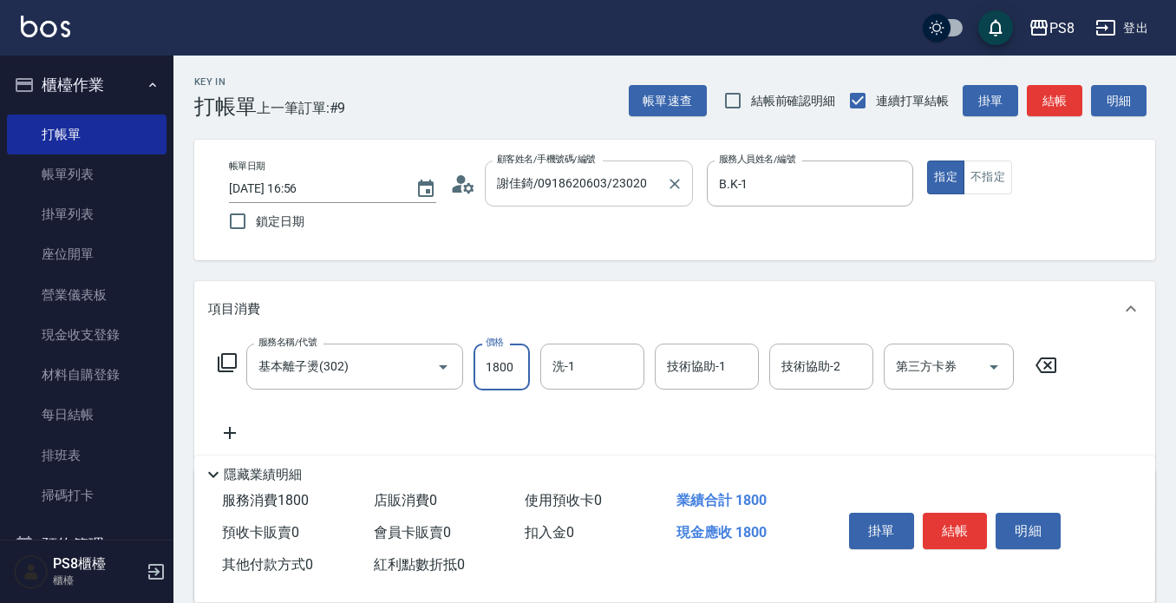
type input "1800"
type input "芯芯-23"
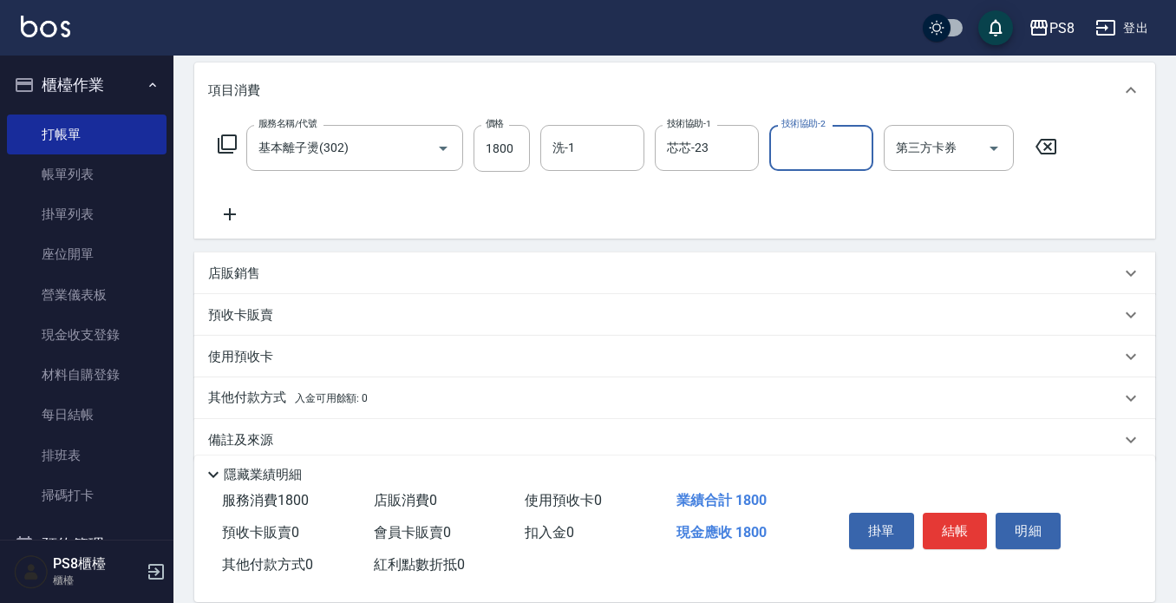
scroll to position [243, 0]
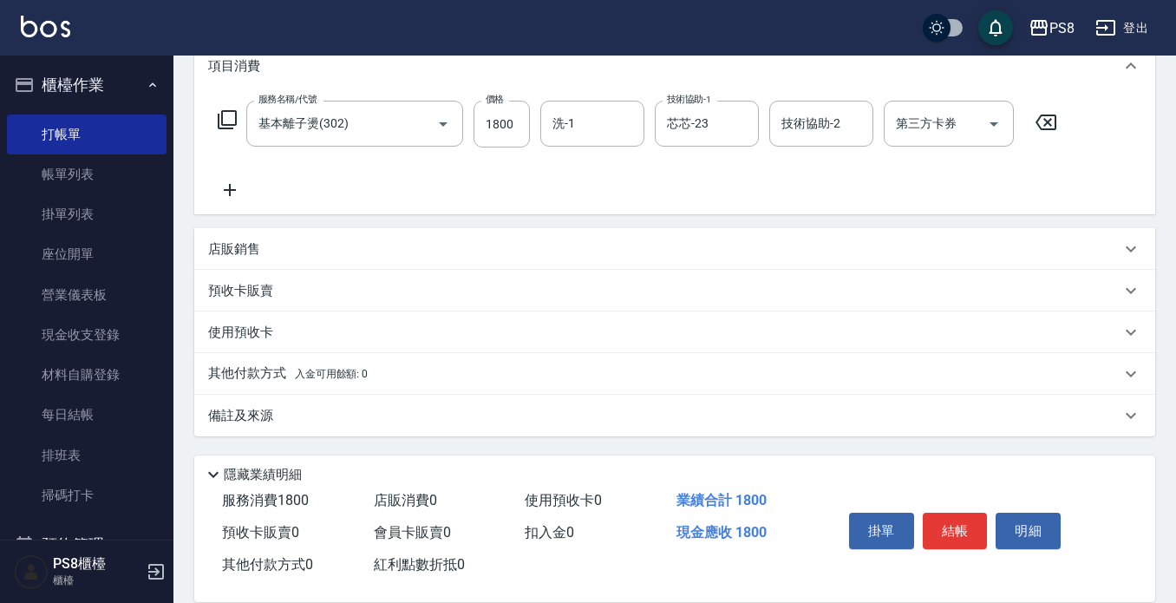
click at [293, 370] on p "其他付款方式 入金可用餘額: 0" at bounding box center [288, 373] width 160 height 19
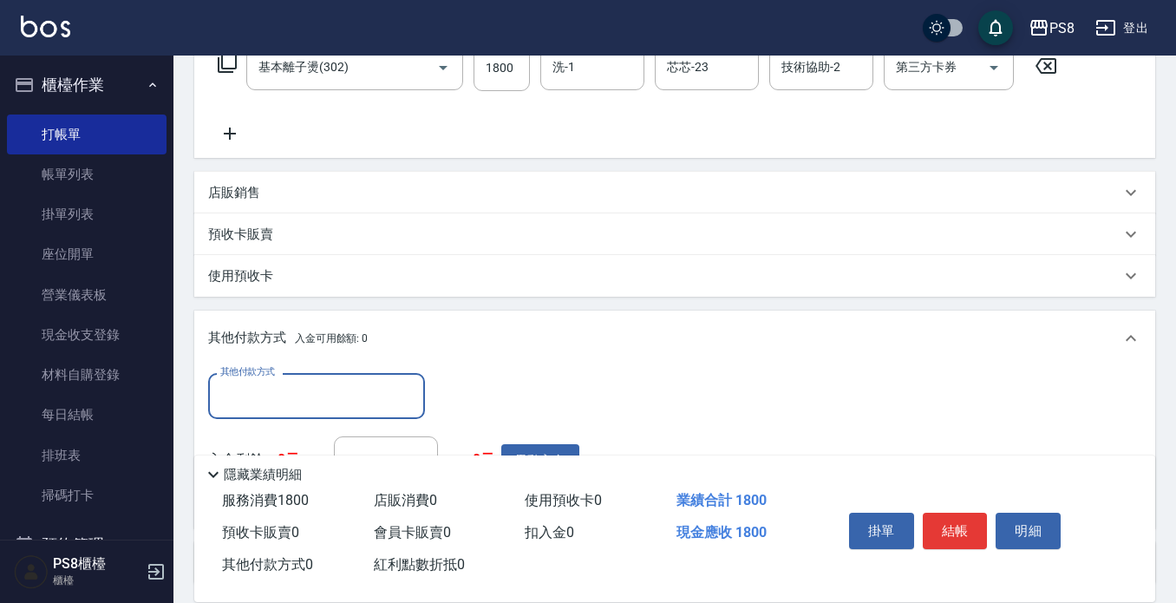
scroll to position [330, 0]
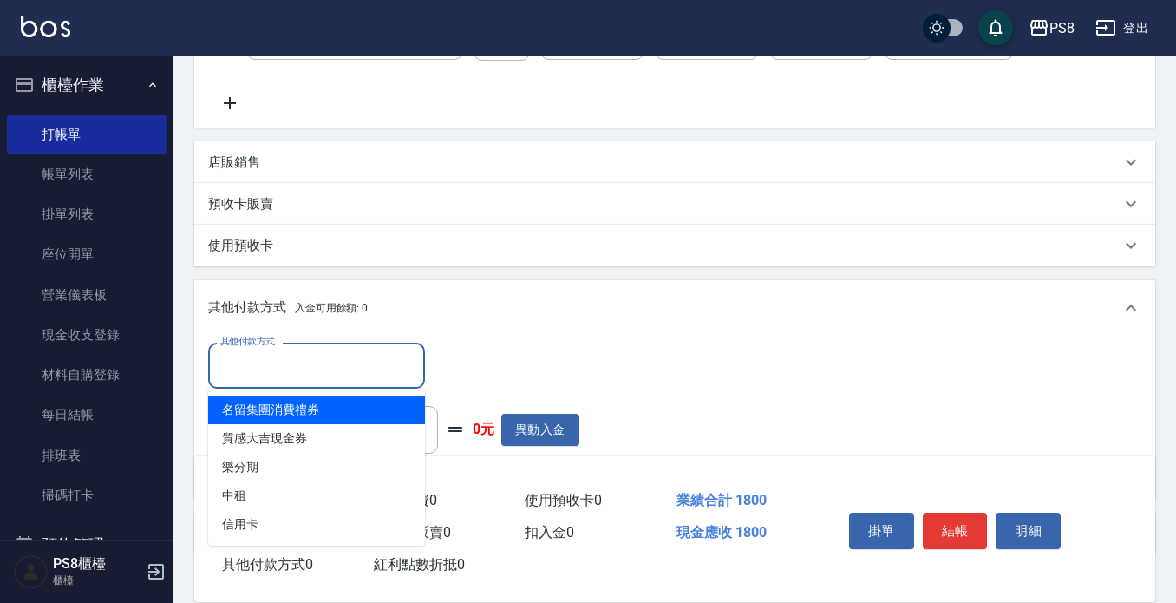
click at [293, 375] on input "其他付款方式" at bounding box center [316, 365] width 201 height 30
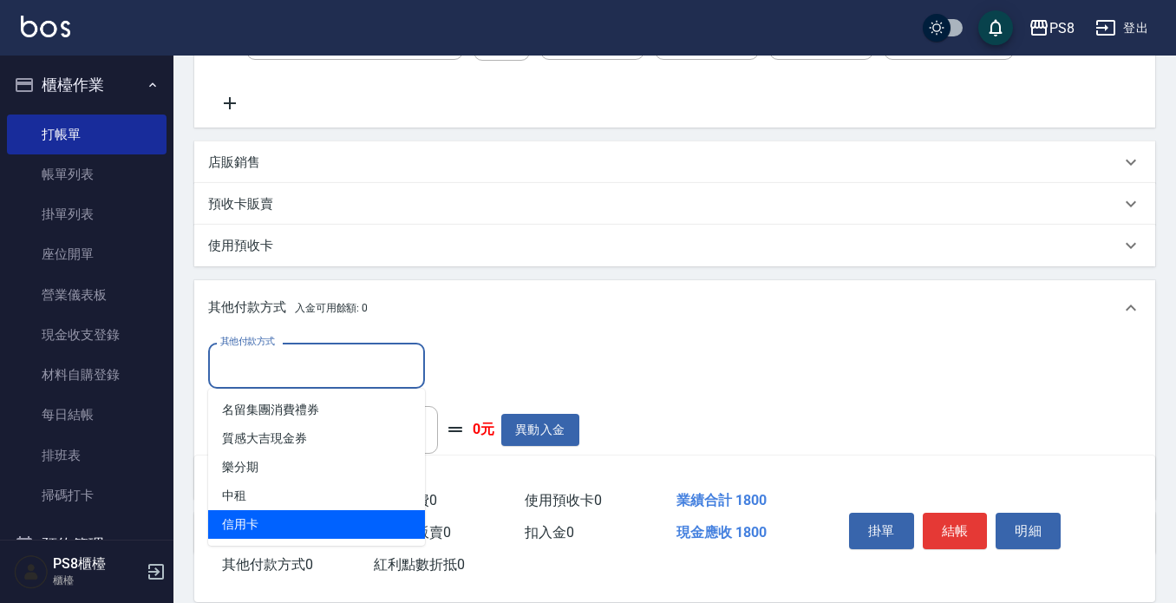
click at [291, 526] on span "信用卡" at bounding box center [316, 524] width 217 height 29
type input "信用卡"
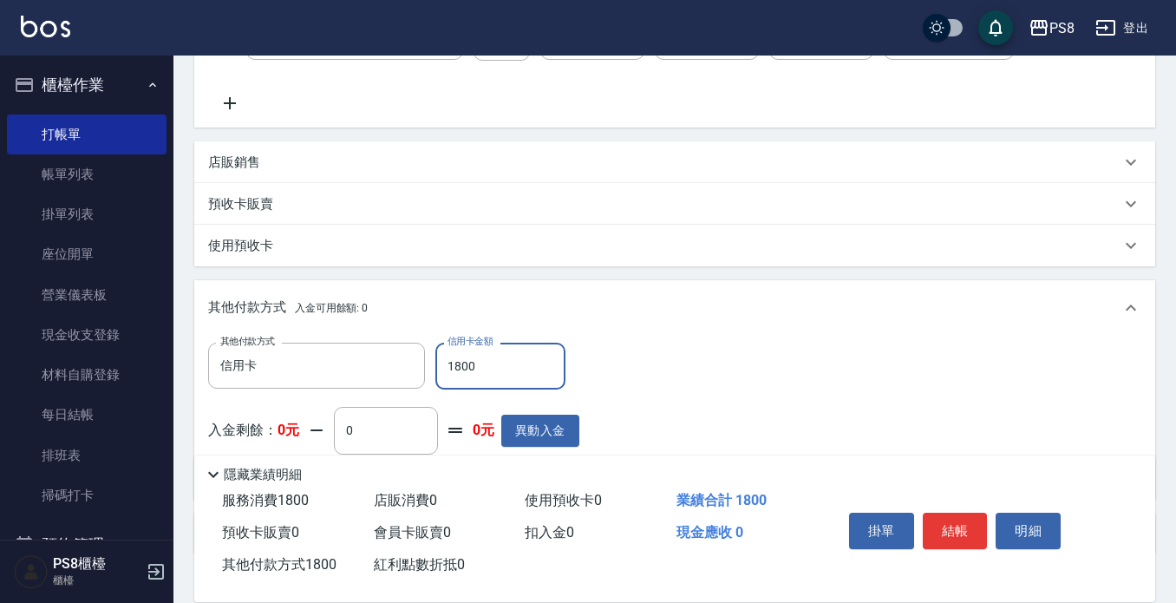
type input "1800"
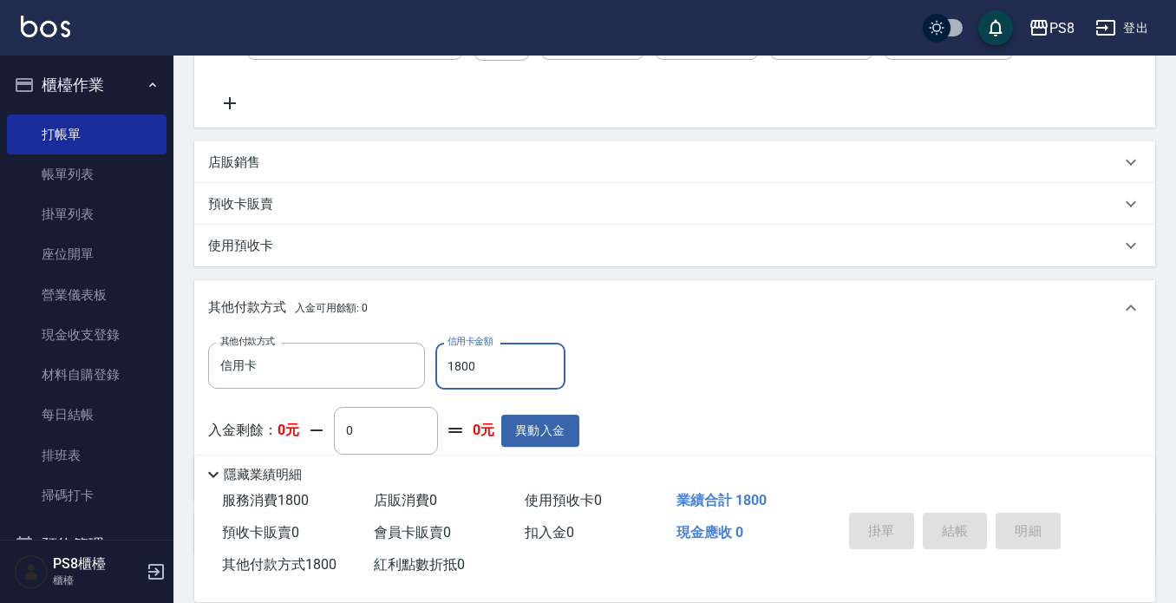
type input "[DATE] 16:57"
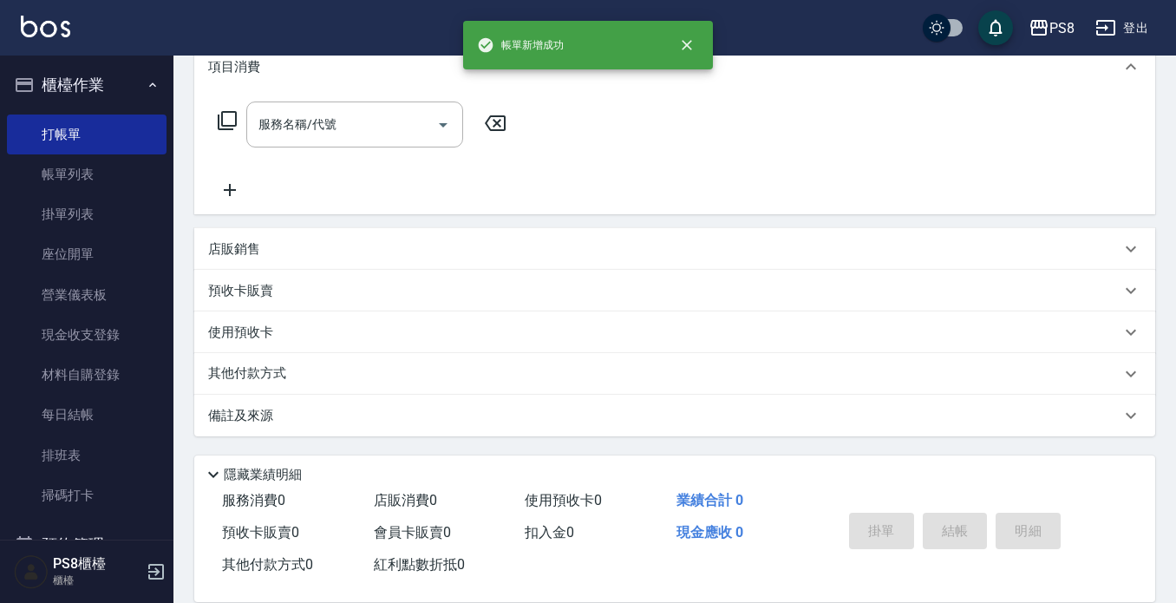
scroll to position [0, 0]
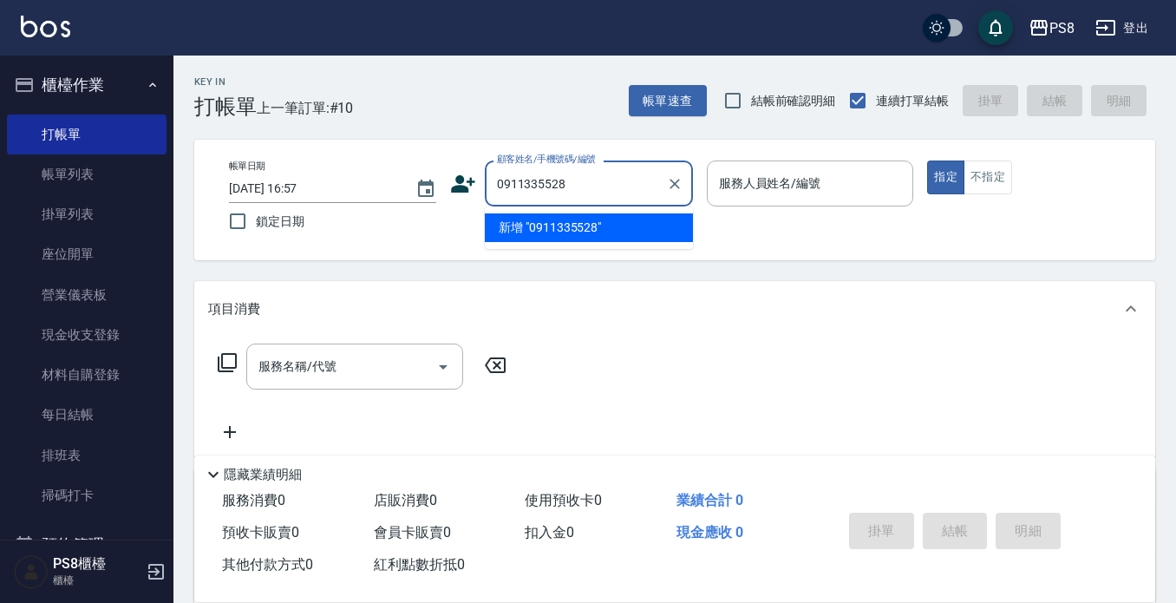
type input "0911335528"
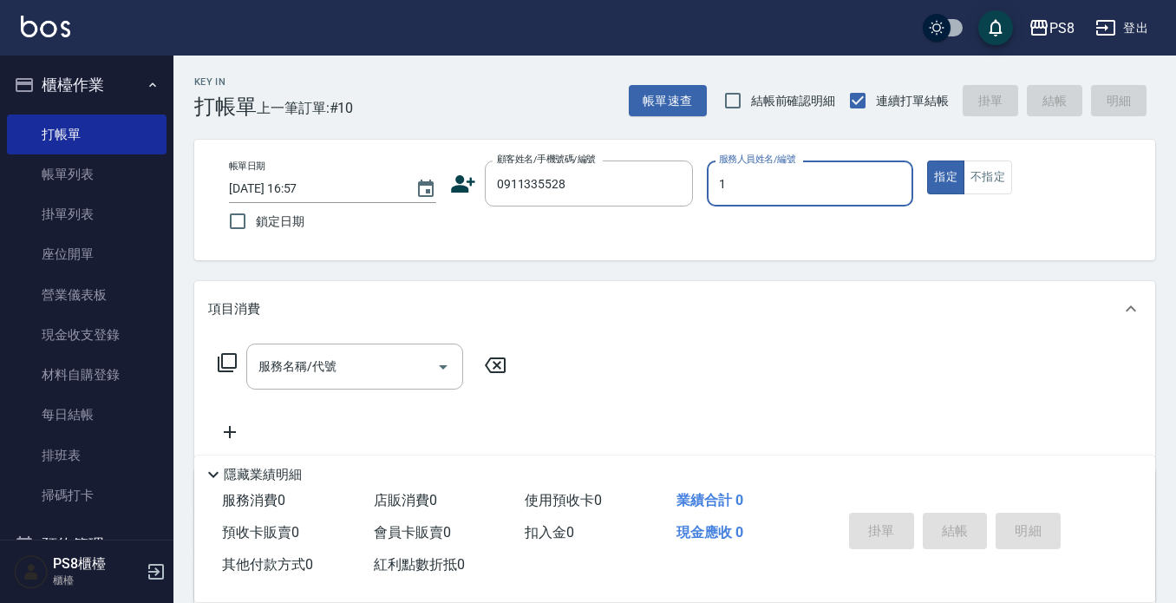
type input "B.K-1"
type input "[PERSON_NAME]/0911335528/"
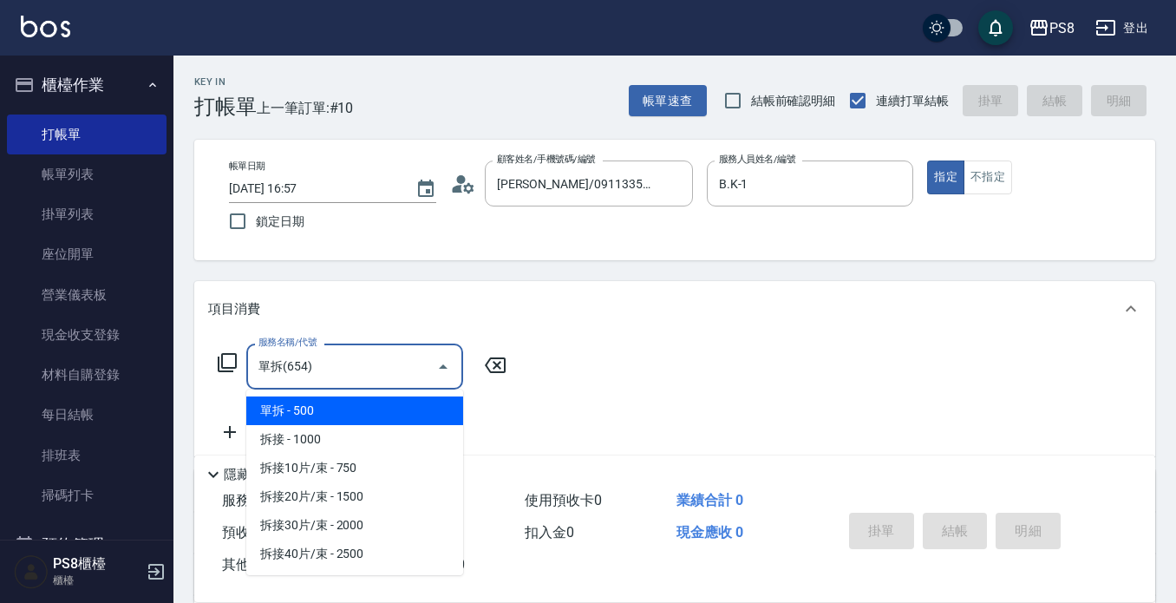
type input "單拆(654)"
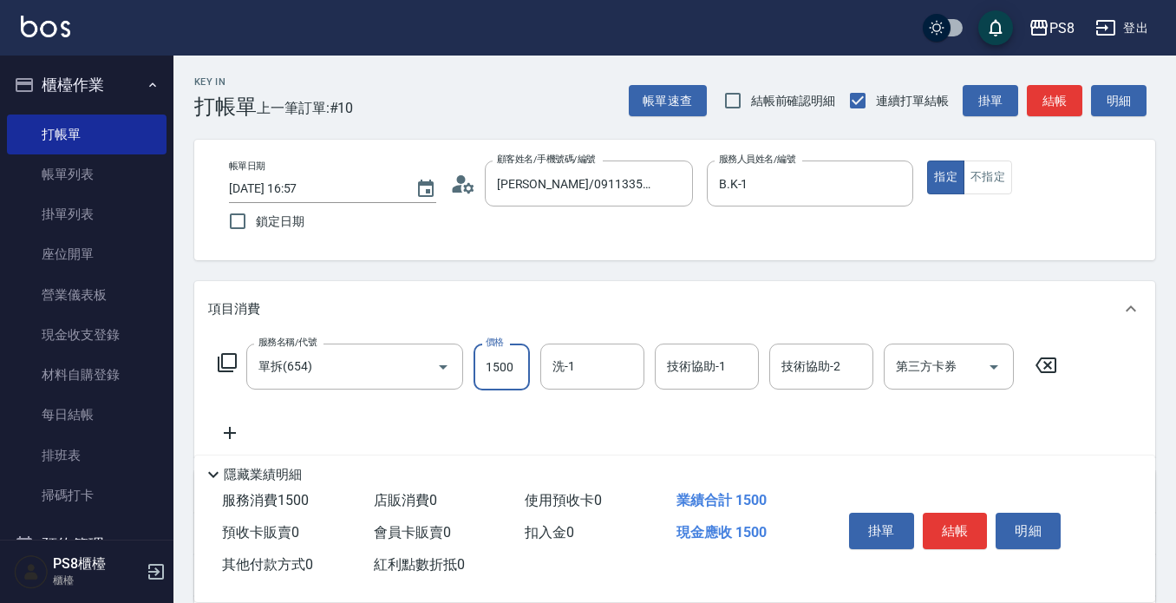
type input "1500"
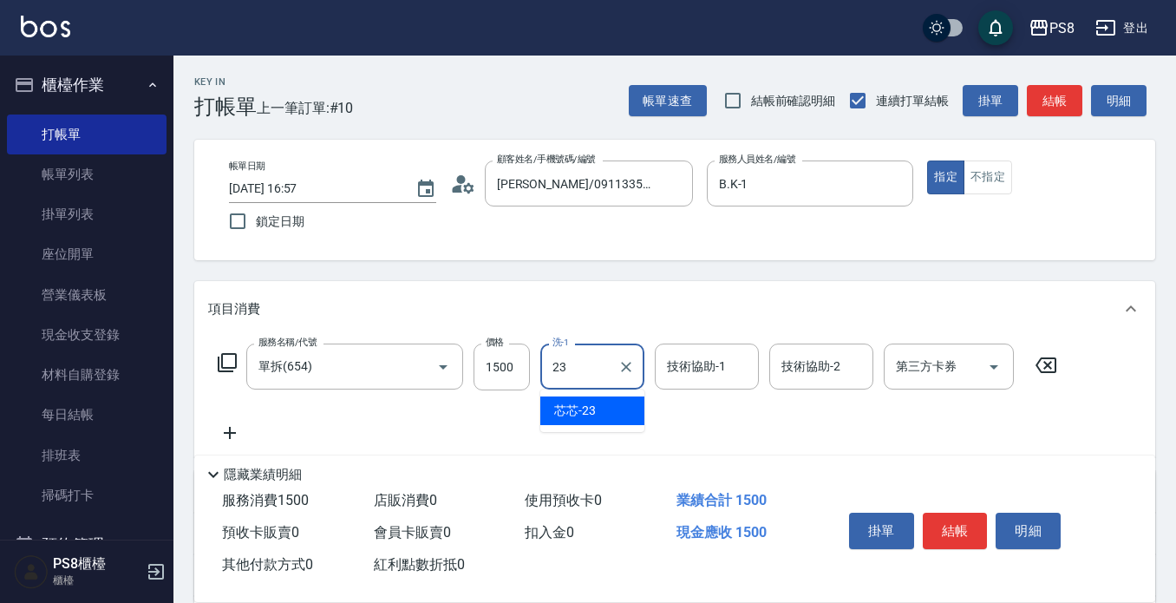
type input "芯芯-23"
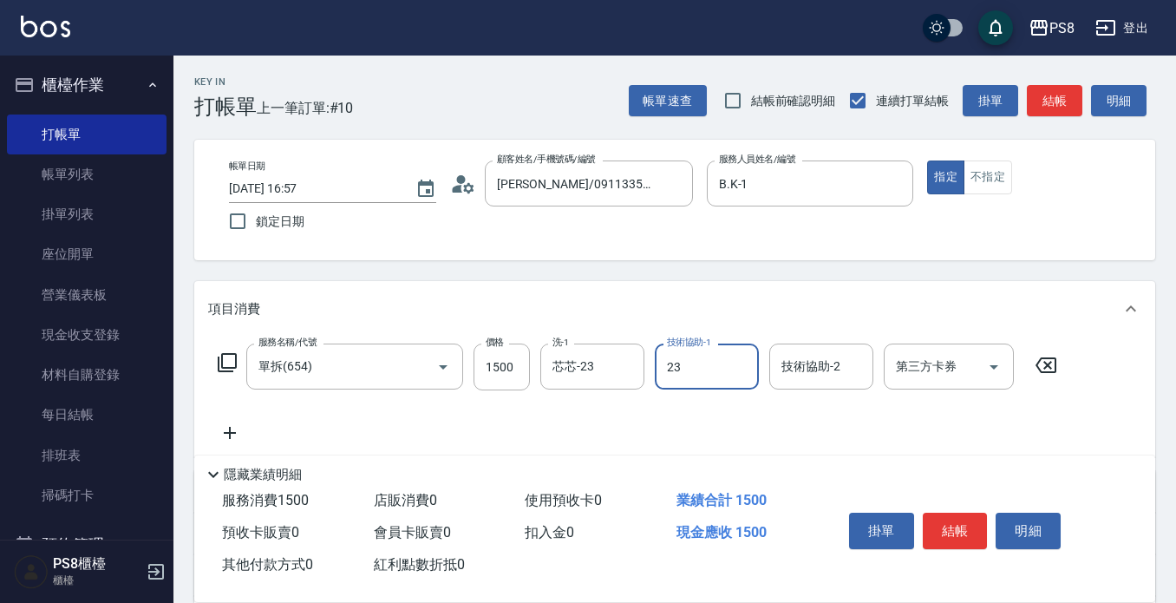
type input "芯芯-23"
click at [626, 370] on icon "Clear" at bounding box center [626, 366] width 17 height 17
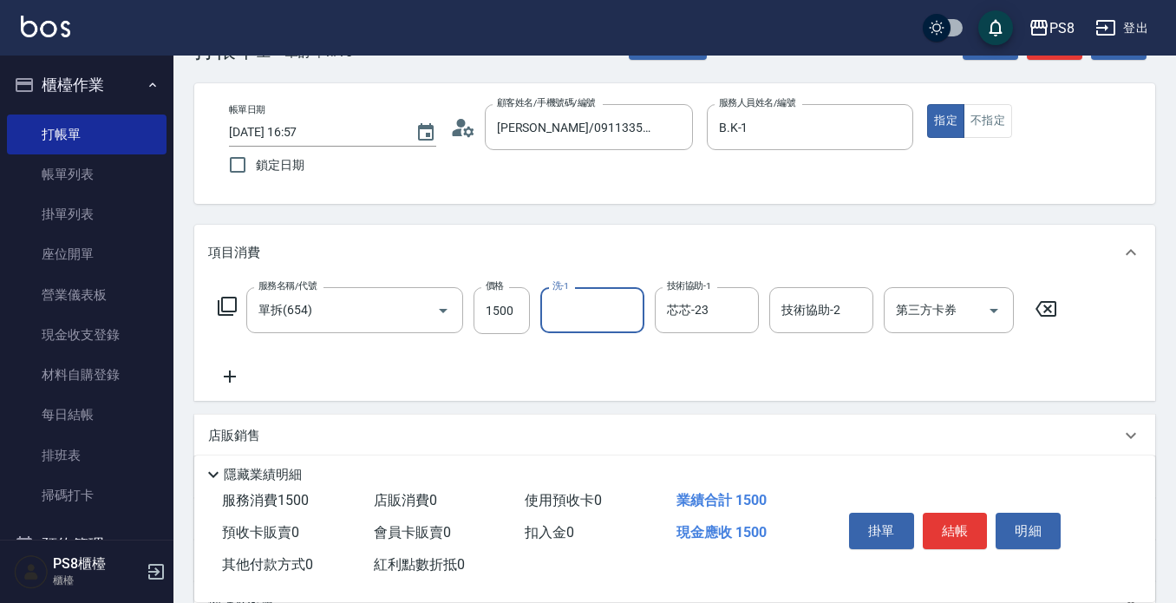
scroll to position [87, 0]
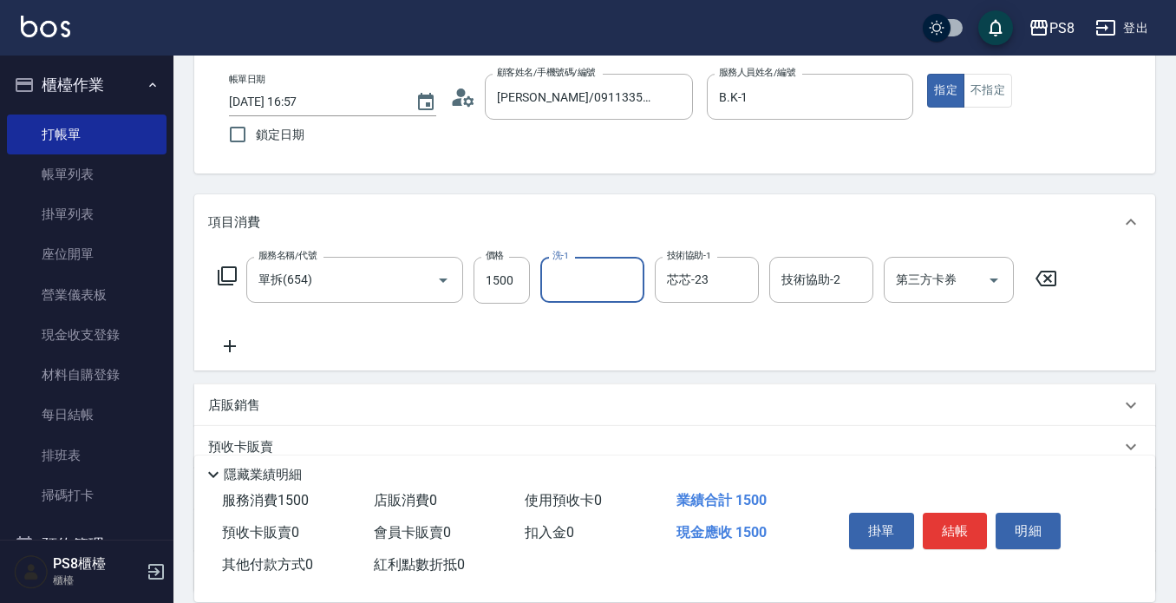
click at [236, 349] on icon at bounding box center [229, 346] width 43 height 21
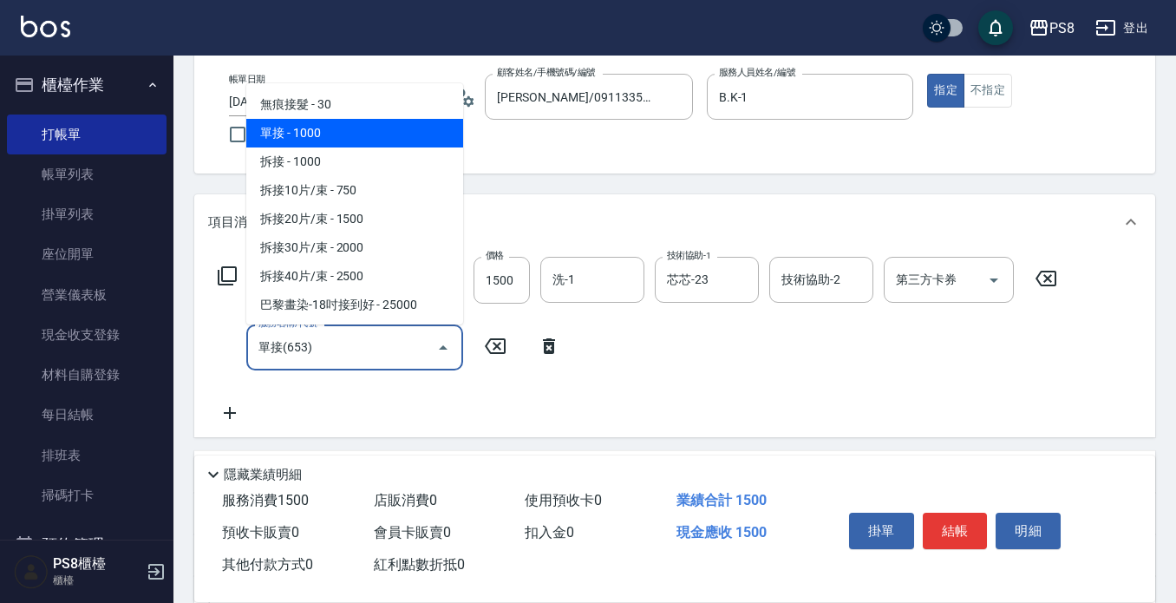
type input "單接(653)"
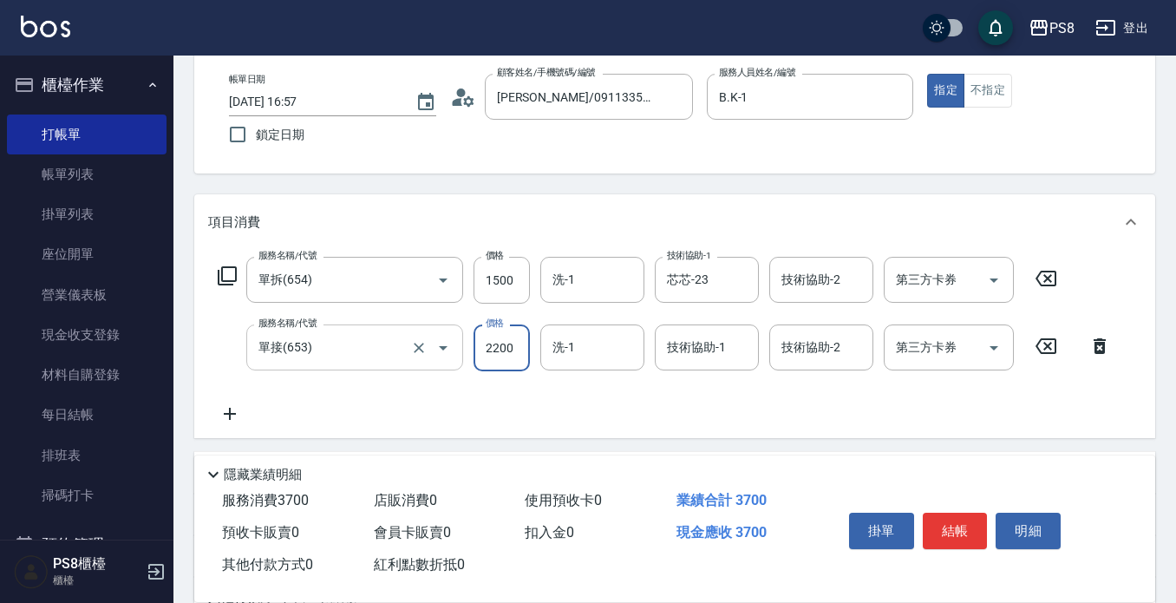
type input "2200"
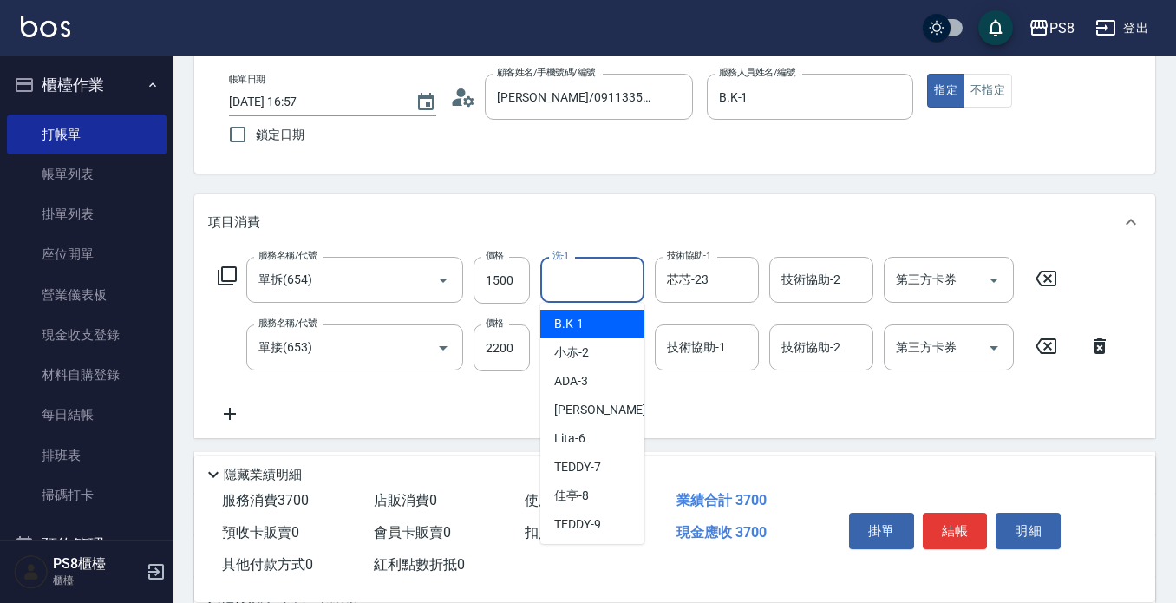
click at [580, 294] on input "洗-1" at bounding box center [592, 280] width 88 height 30
click at [580, 292] on input "洗-1" at bounding box center [592, 280] width 88 height 30
type input "芯芯-23"
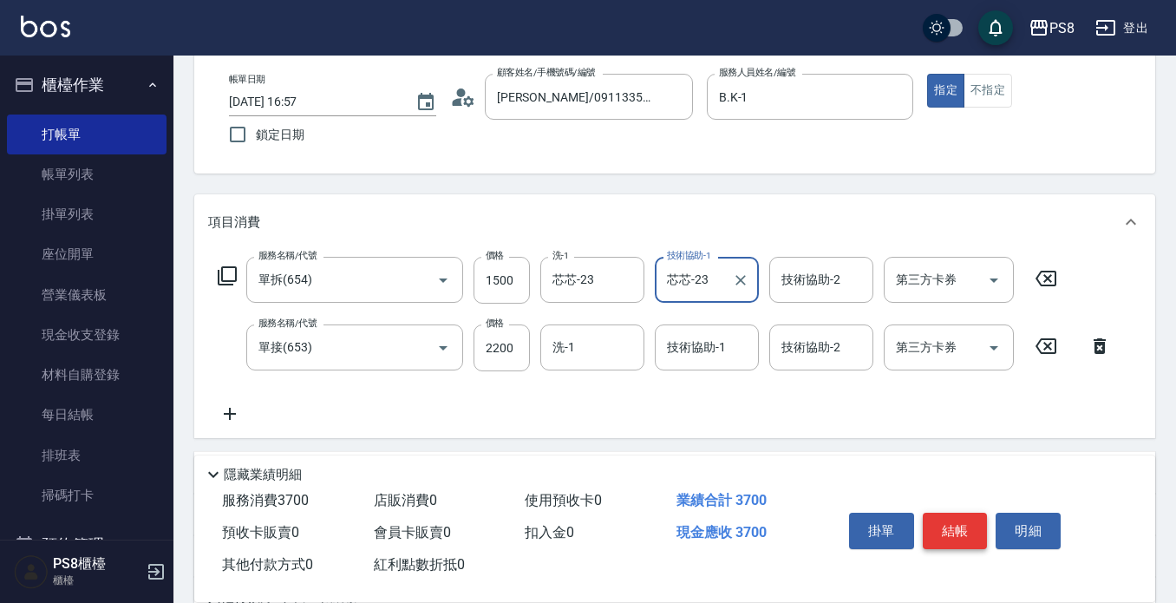
click at [953, 527] on button "結帳" at bounding box center [955, 531] width 65 height 36
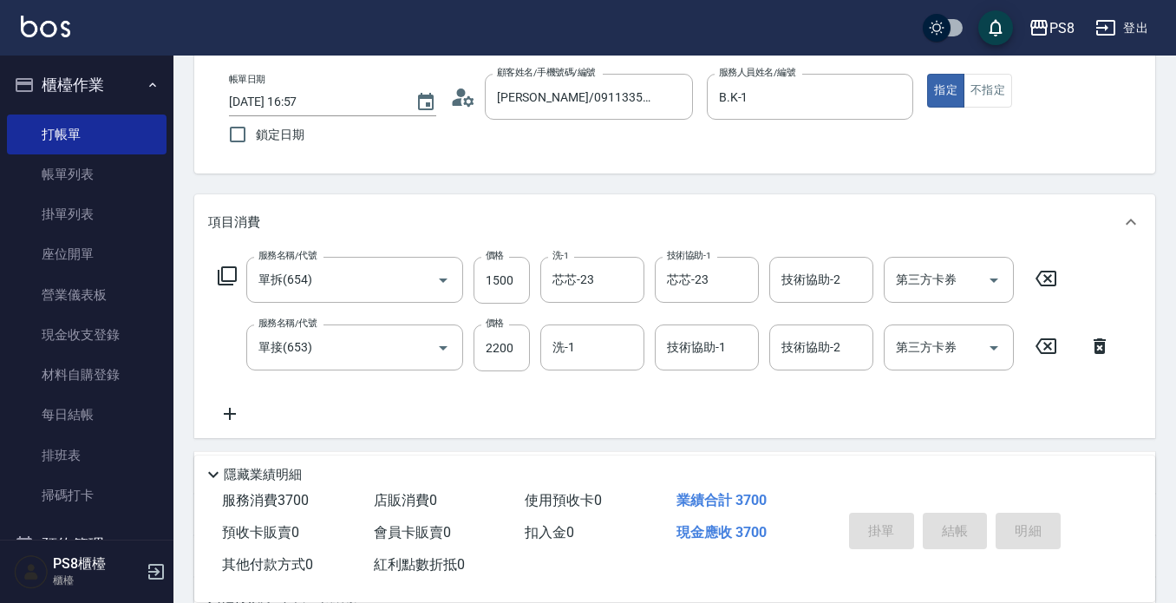
type input "[DATE] 16:59"
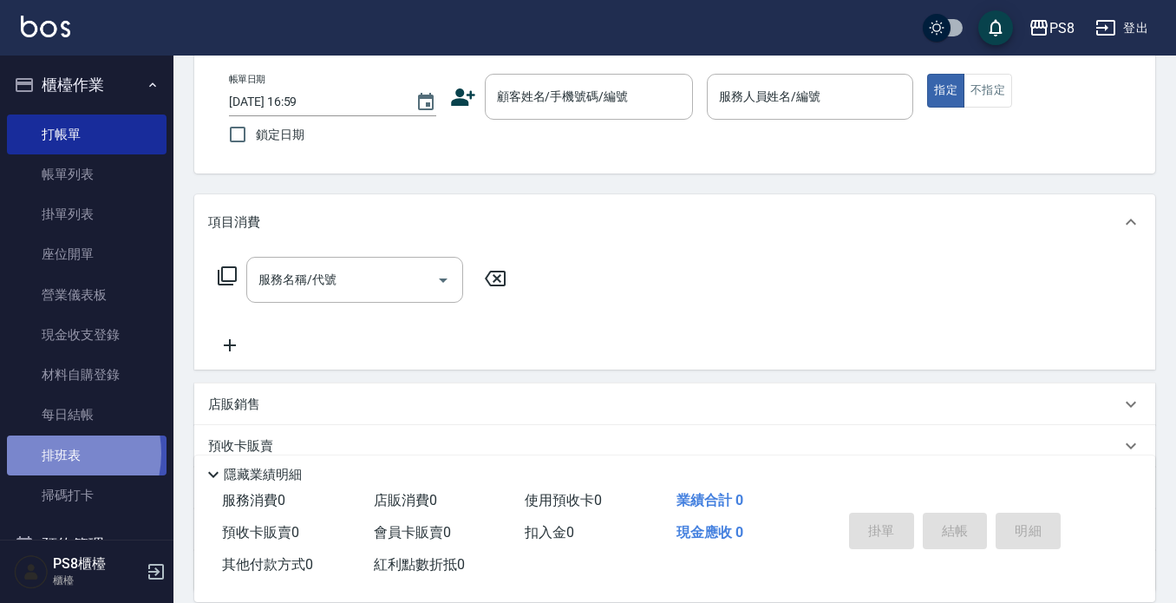
click at [48, 453] on link "排班表" at bounding box center [87, 456] width 160 height 40
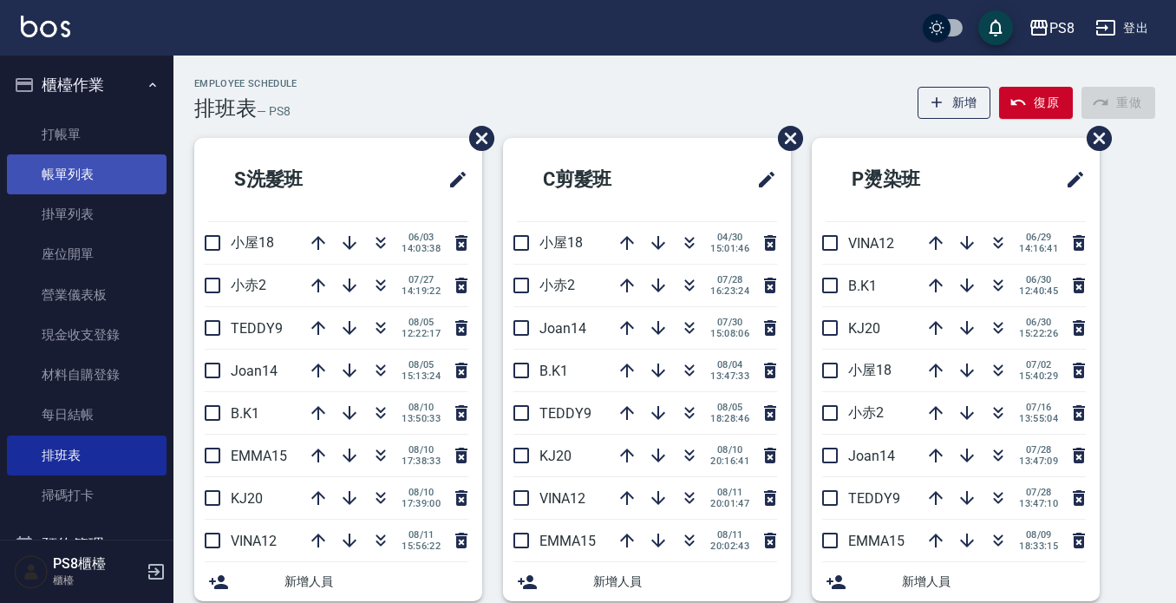
click at [69, 180] on link "帳單列表" at bounding box center [87, 174] width 160 height 40
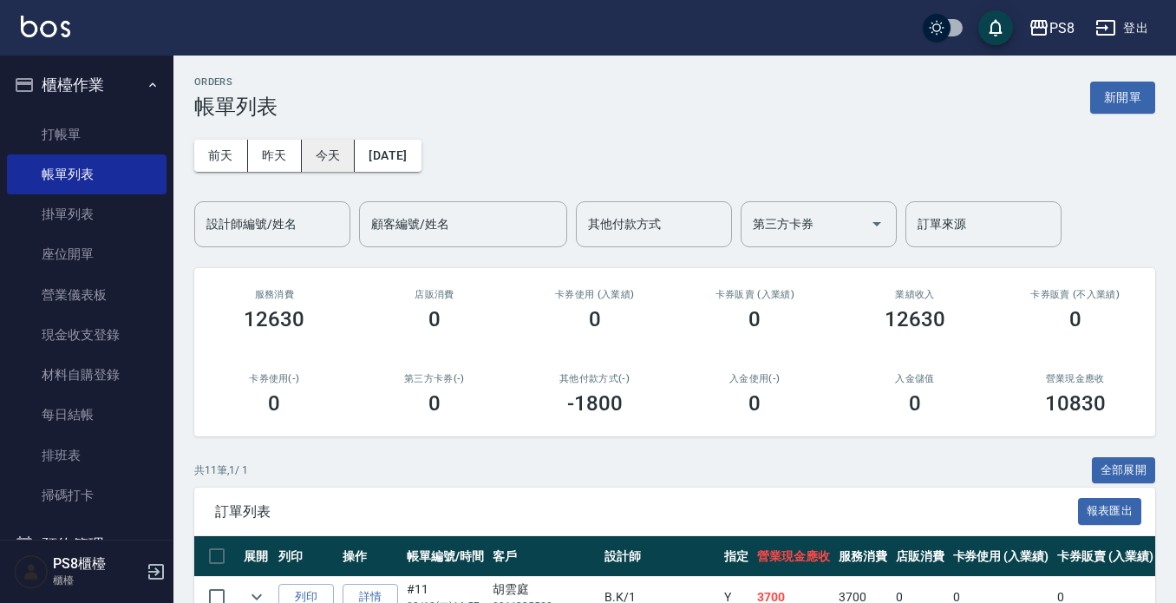
click at [324, 166] on button "今天" at bounding box center [329, 156] width 54 height 32
drag, startPoint x: 327, startPoint y: 223, endPoint x: 311, endPoint y: 216, distance: 17.9
click at [321, 220] on input "設計師編號/姓名" at bounding box center [272, 224] width 141 height 30
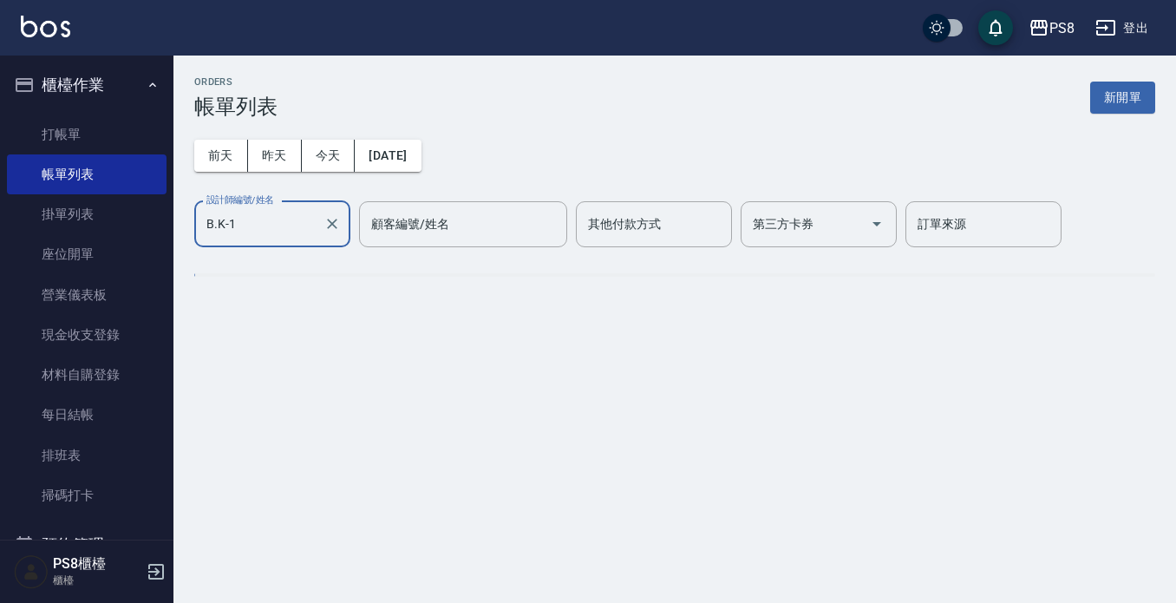
type input "B.K-1"
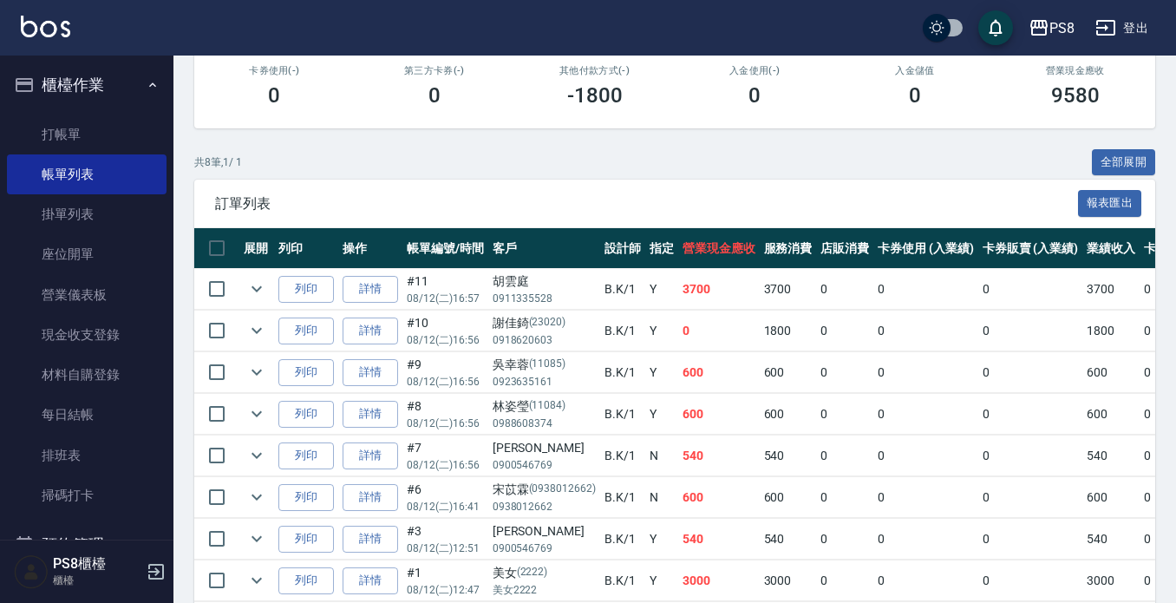
scroll to position [390, 0]
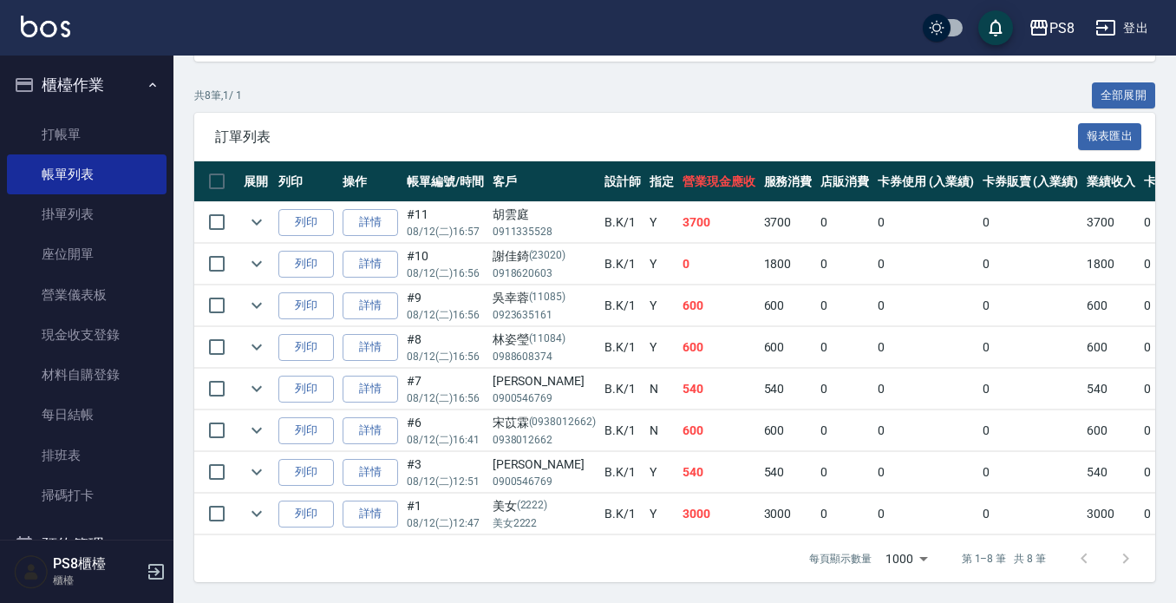
click at [743, 244] on td "0" at bounding box center [719, 264] width 82 height 41
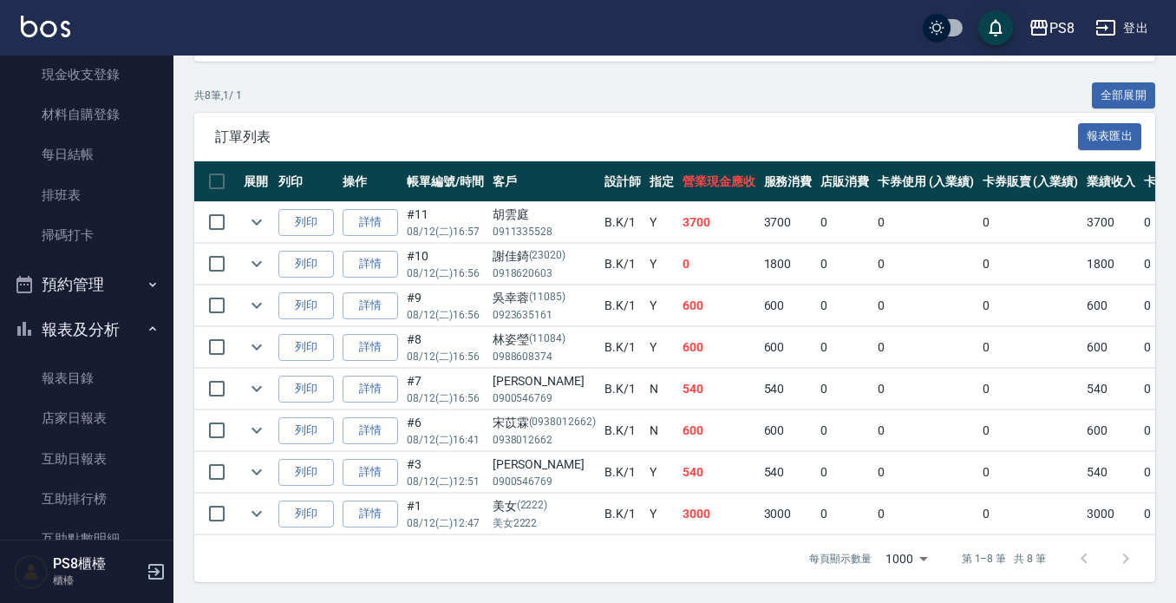
scroll to position [694, 0]
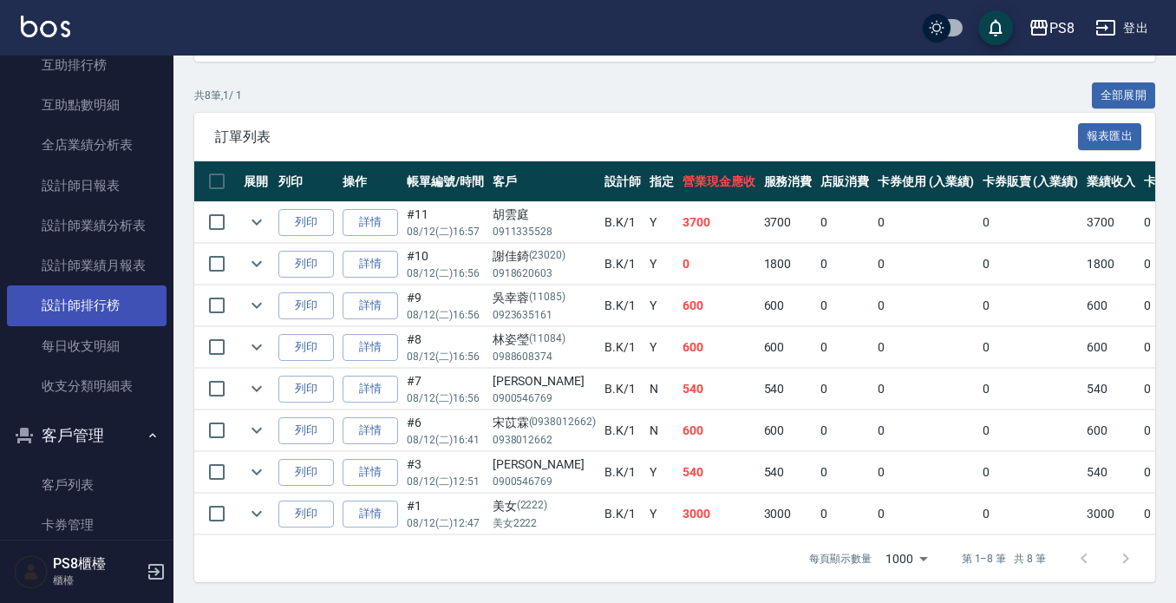
click at [123, 302] on link "設計師排行榜" at bounding box center [87, 305] width 160 height 40
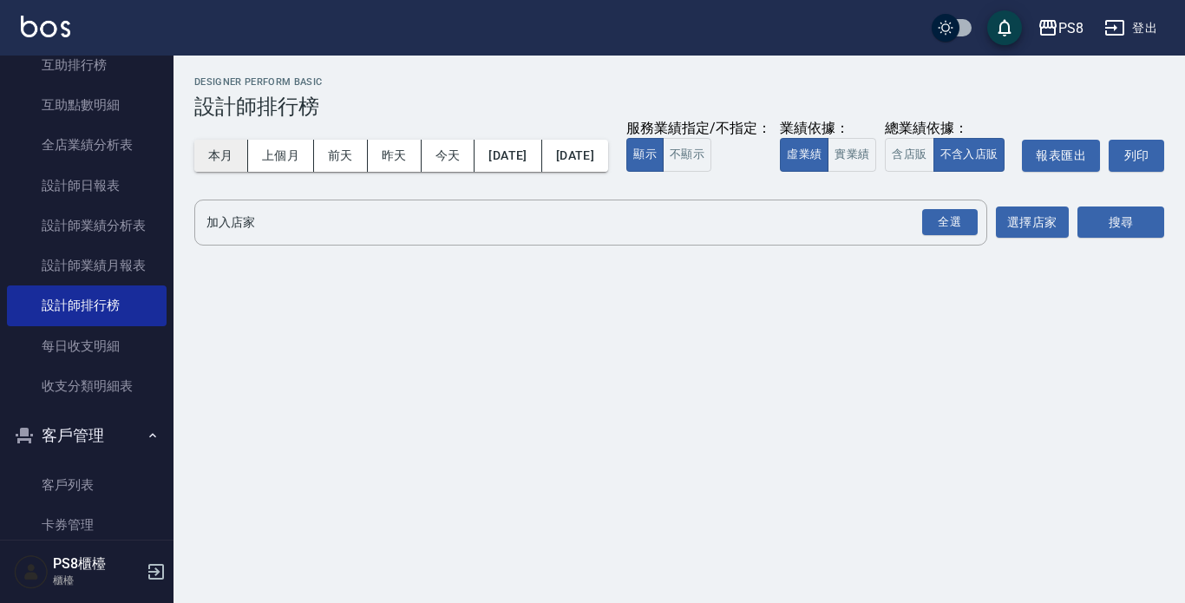
click at [227, 165] on button "本月" at bounding box center [221, 156] width 54 height 32
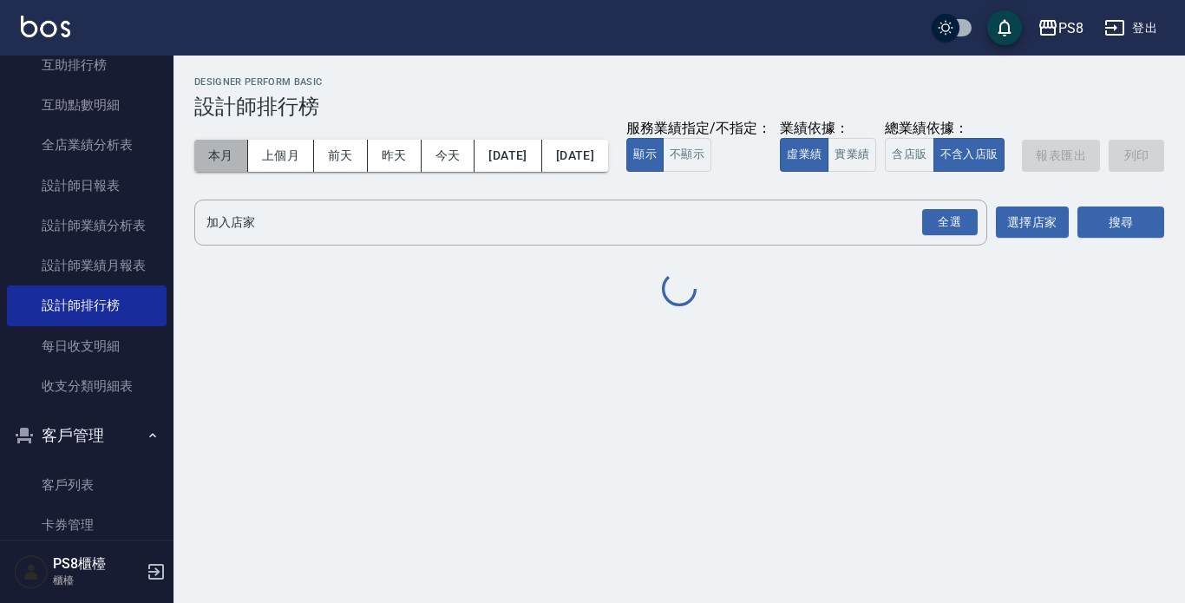
click at [228, 165] on button "本月" at bounding box center [221, 156] width 54 height 32
click at [228, 164] on button "本月" at bounding box center [221, 156] width 54 height 32
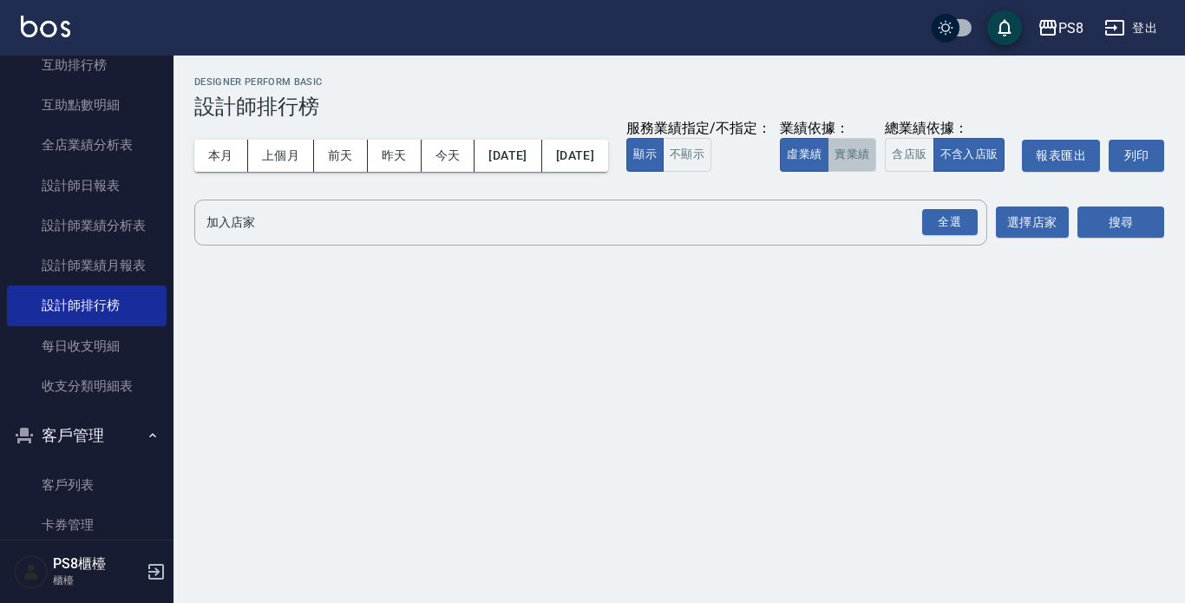
click at [828, 172] on button "實業績" at bounding box center [852, 155] width 49 height 34
click at [962, 236] on div "全選" at bounding box center [950, 222] width 56 height 27
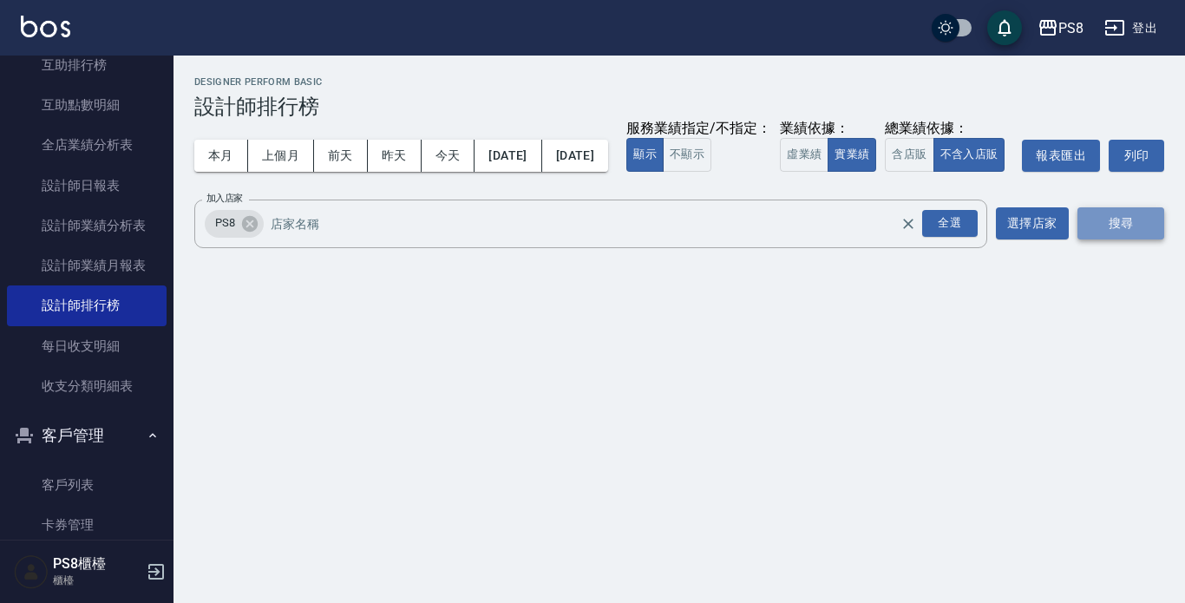
click at [1119, 239] on button "搜尋" at bounding box center [1120, 223] width 87 height 32
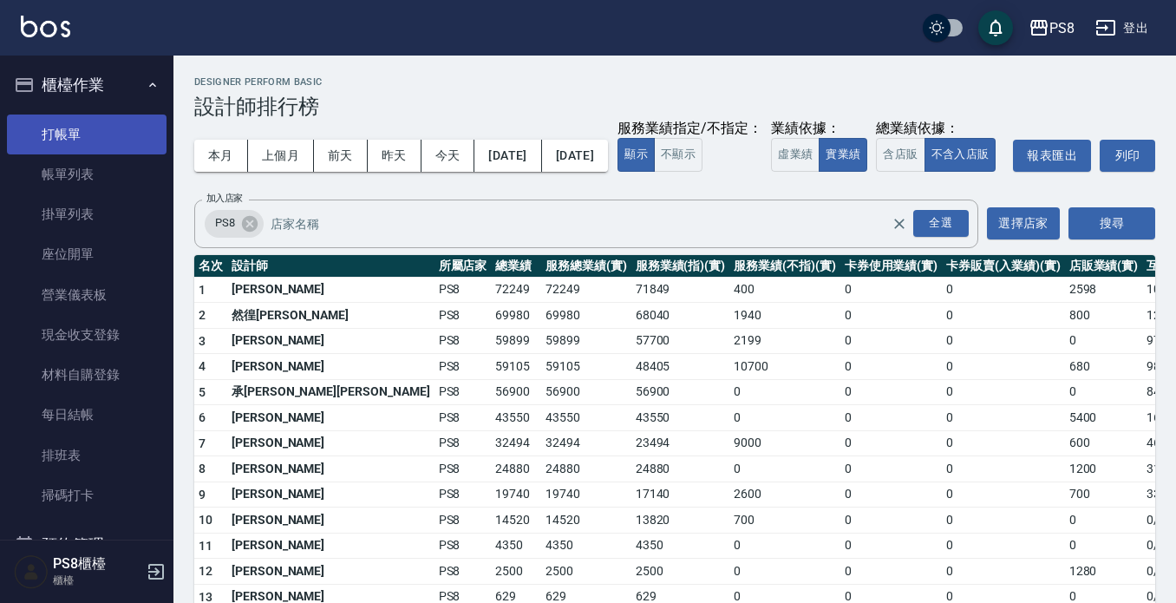
click at [82, 134] on link "打帳單" at bounding box center [87, 135] width 160 height 40
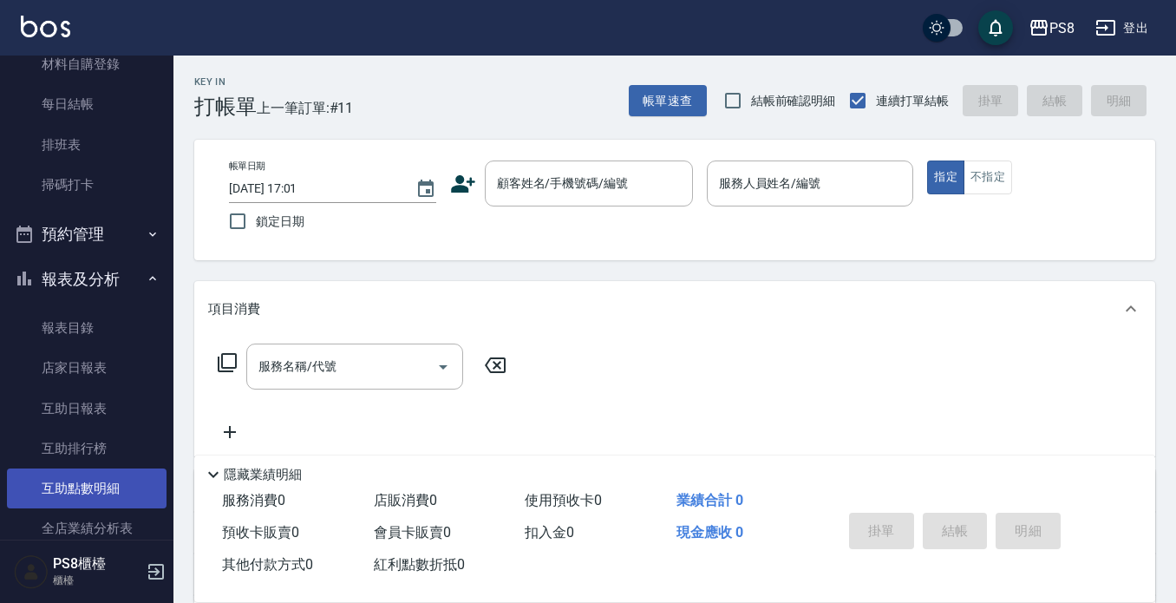
scroll to position [347, 0]
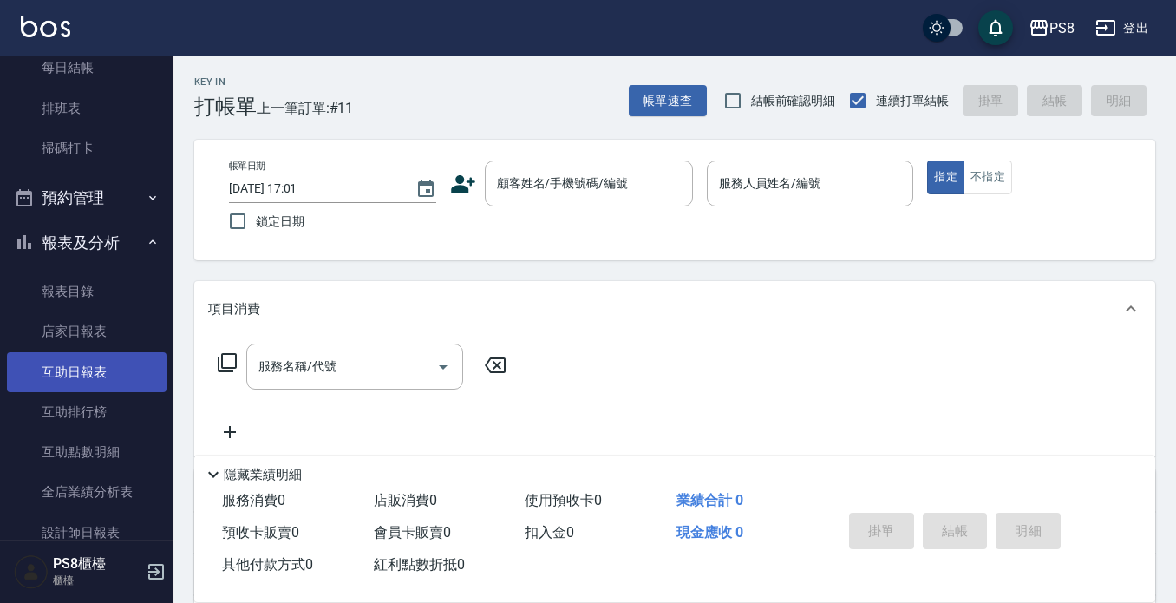
drag, startPoint x: 84, startPoint y: 365, endPoint x: 82, endPoint y: 374, distance: 8.8
click at [83, 364] on link "互助日報表" at bounding box center [87, 372] width 160 height 40
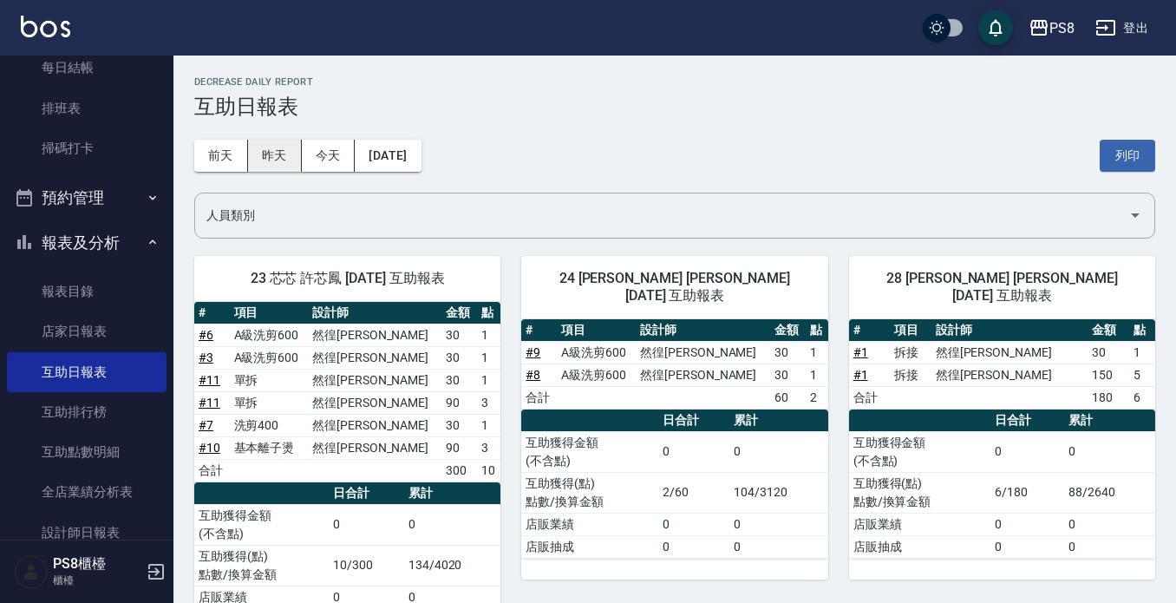
click at [283, 153] on button "昨天" at bounding box center [275, 156] width 54 height 32
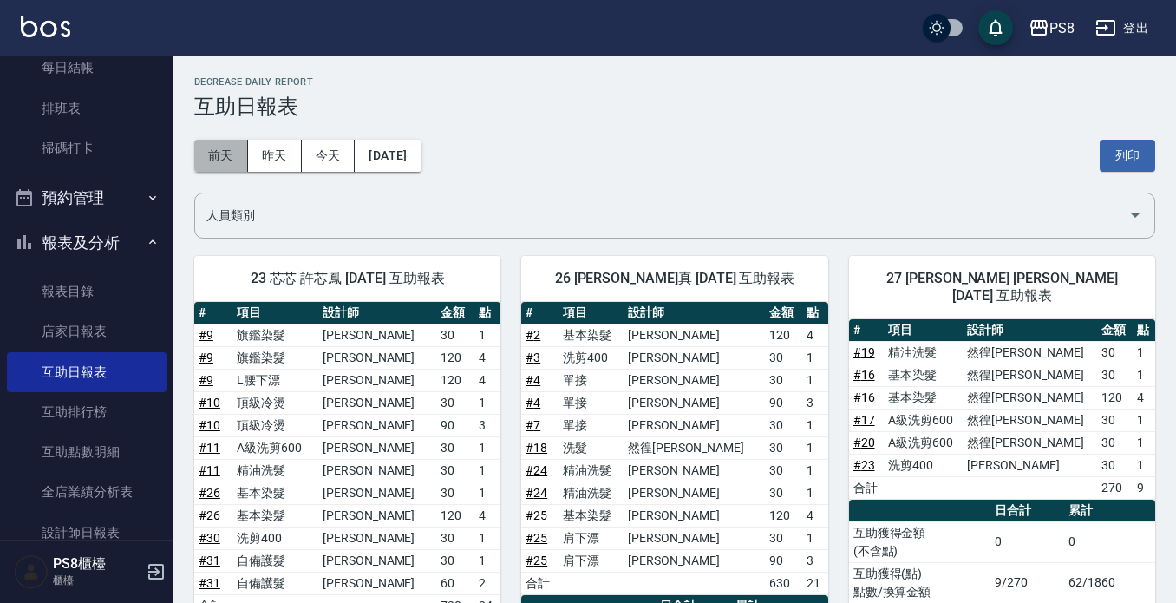
click at [240, 144] on button "前天" at bounding box center [221, 156] width 54 height 32
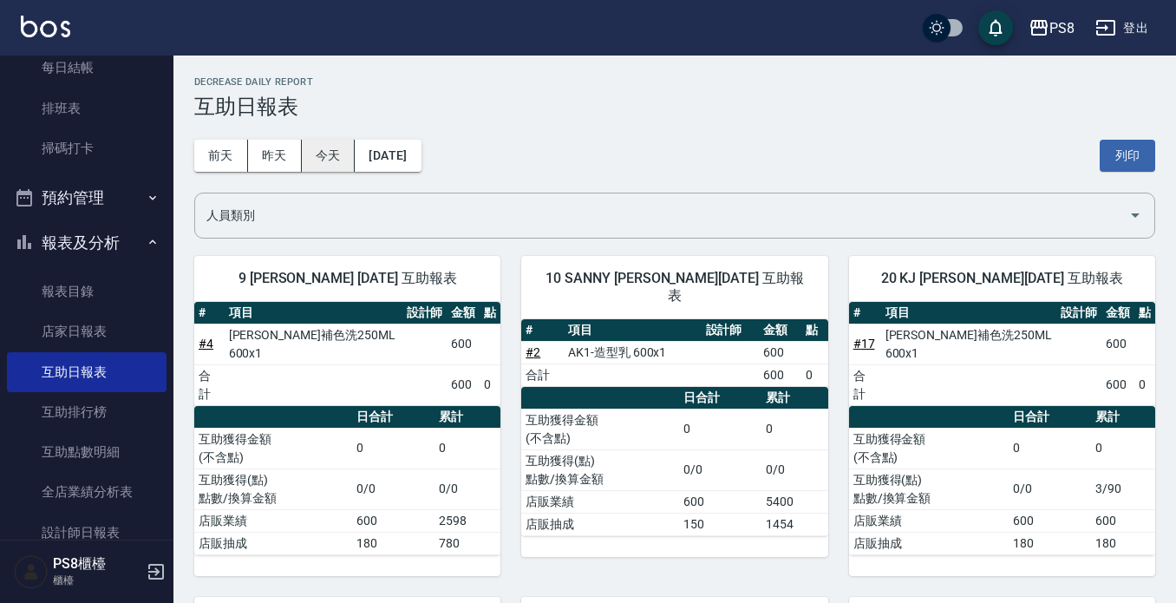
click at [322, 154] on button "今天" at bounding box center [329, 156] width 54 height 32
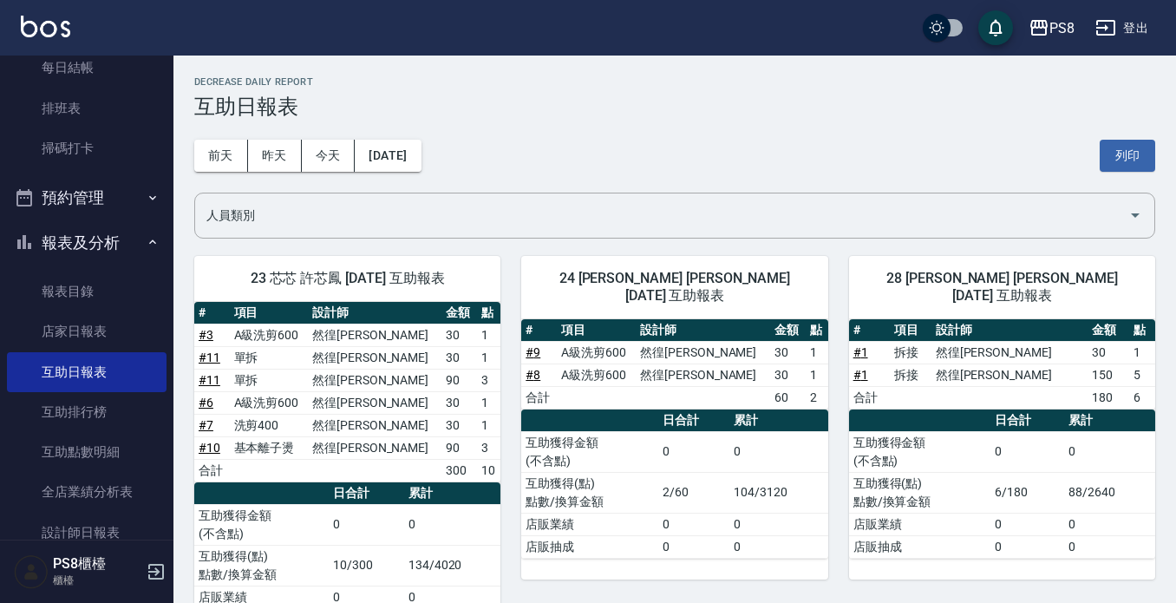
scroll to position [70, 0]
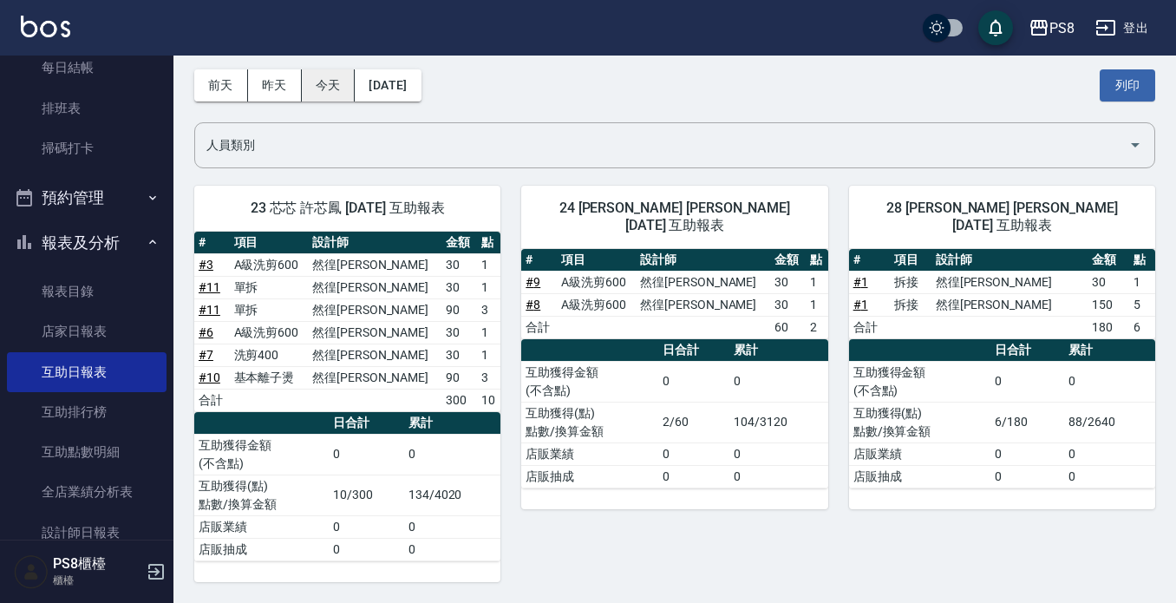
click at [331, 80] on button "今天" at bounding box center [329, 85] width 54 height 32
